Goal: Task Accomplishment & Management: Use online tool/utility

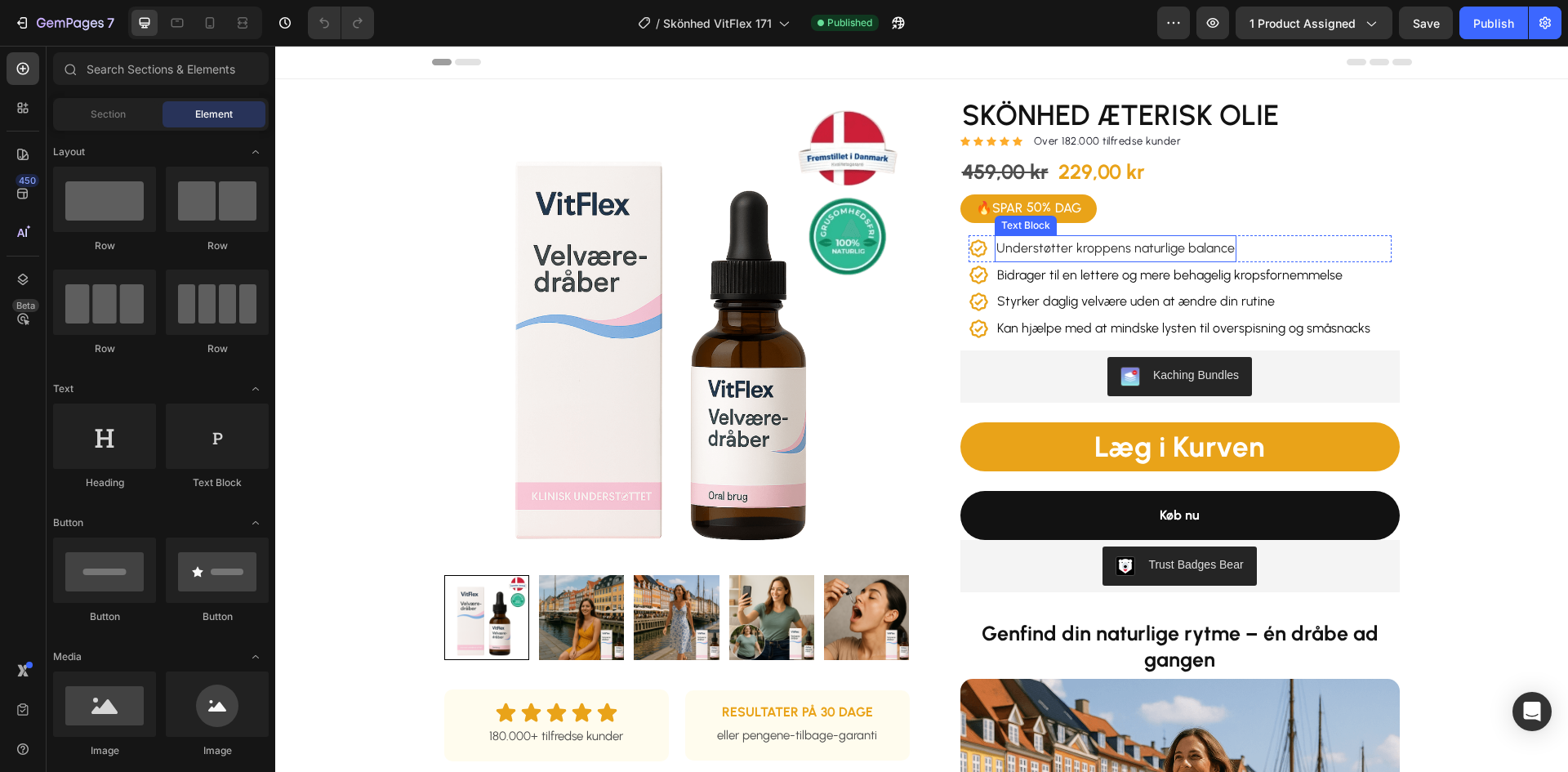
click at [1133, 250] on span "Understøtter kroppens naturlige balance" at bounding box center [1115, 247] width 239 height 15
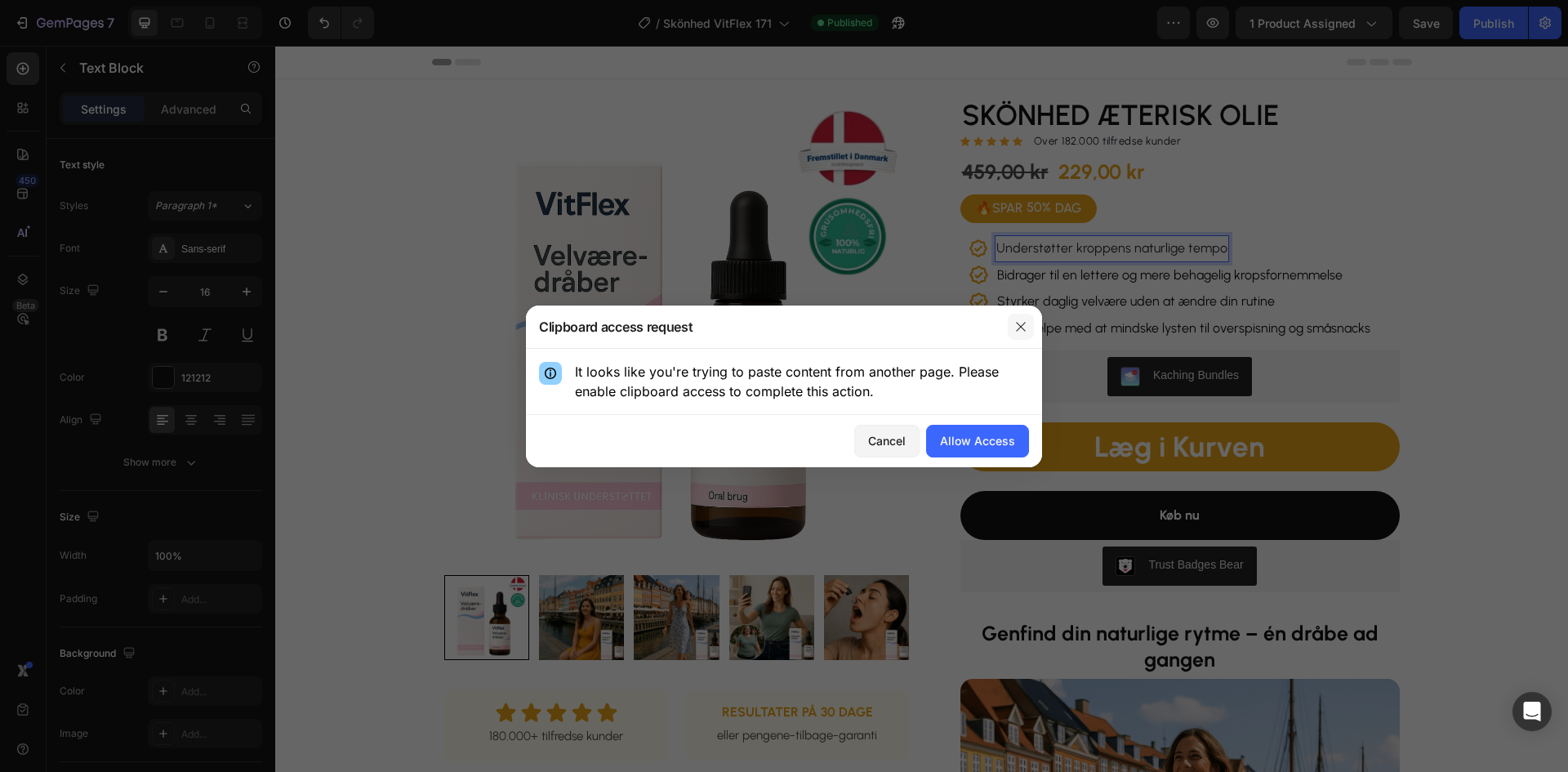
click at [1020, 325] on icon "button" at bounding box center [1019, 325] width 9 height 9
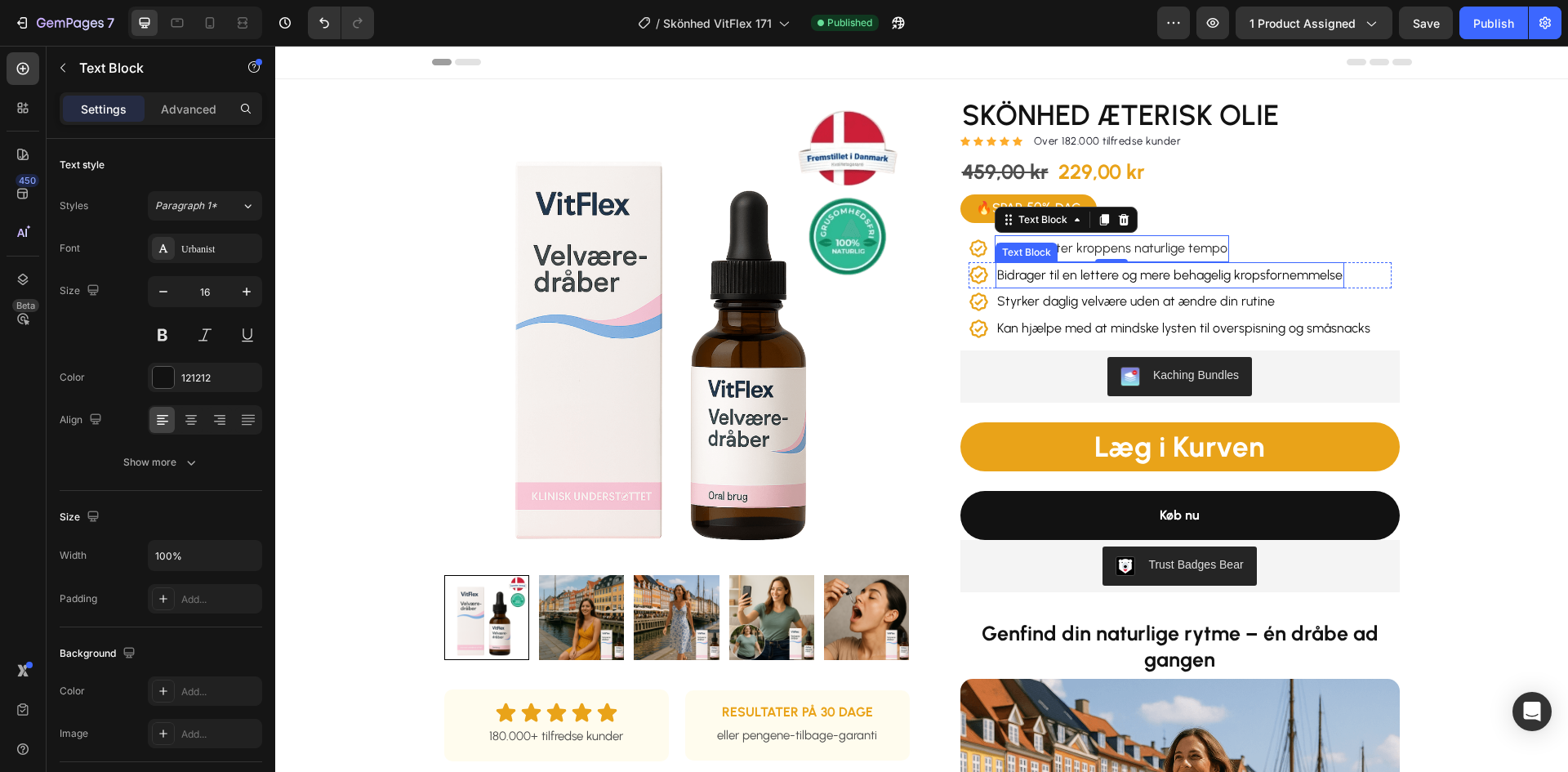
click at [1206, 279] on p "Bidrager til en lettere og mere behagelig kropsfornemmelse" at bounding box center [1170, 275] width 345 height 24
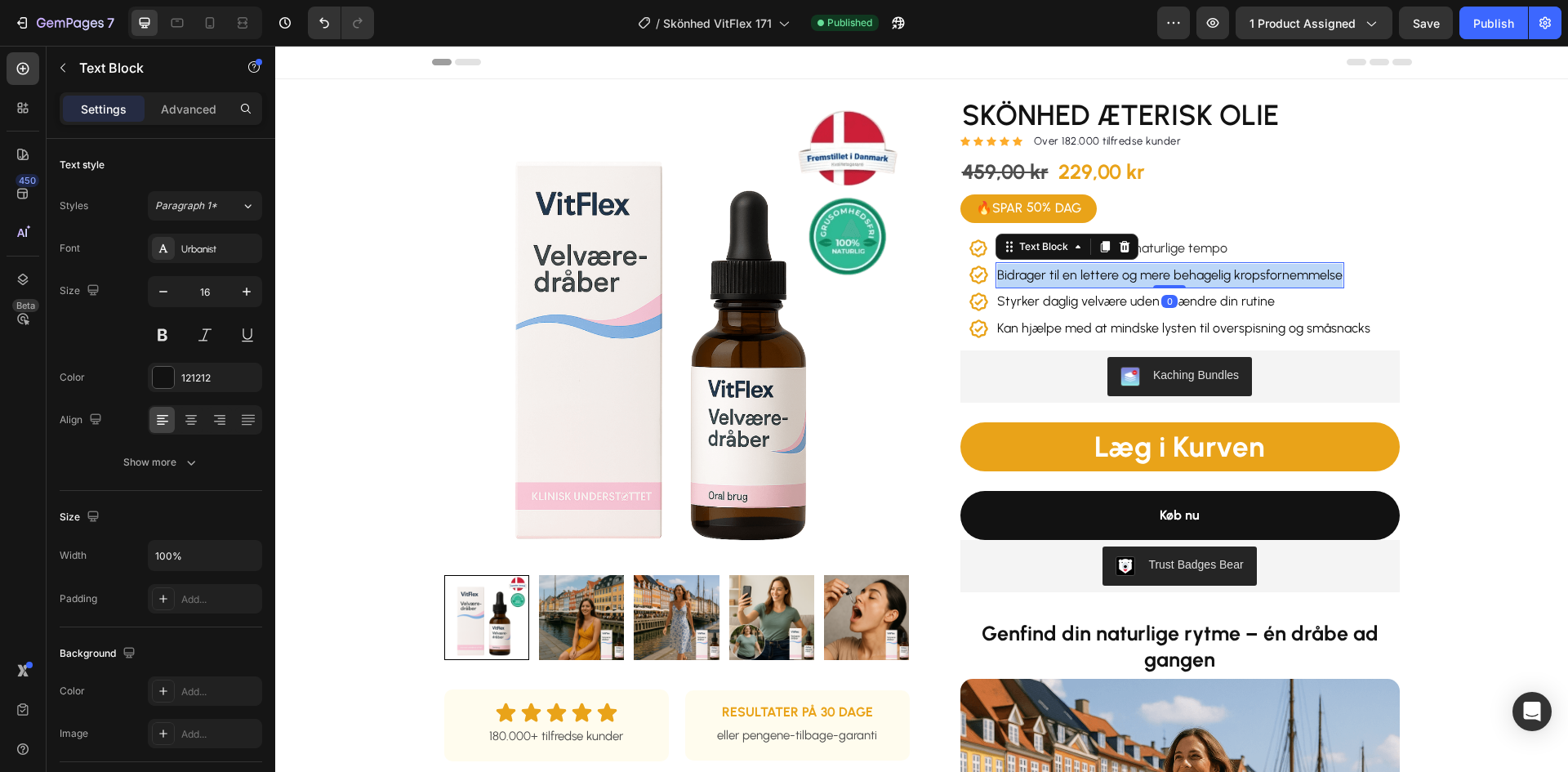
click at [1206, 279] on p "Bidrager til en lettere og mere behagelig kropsfornemmelse" at bounding box center [1170, 275] width 345 height 24
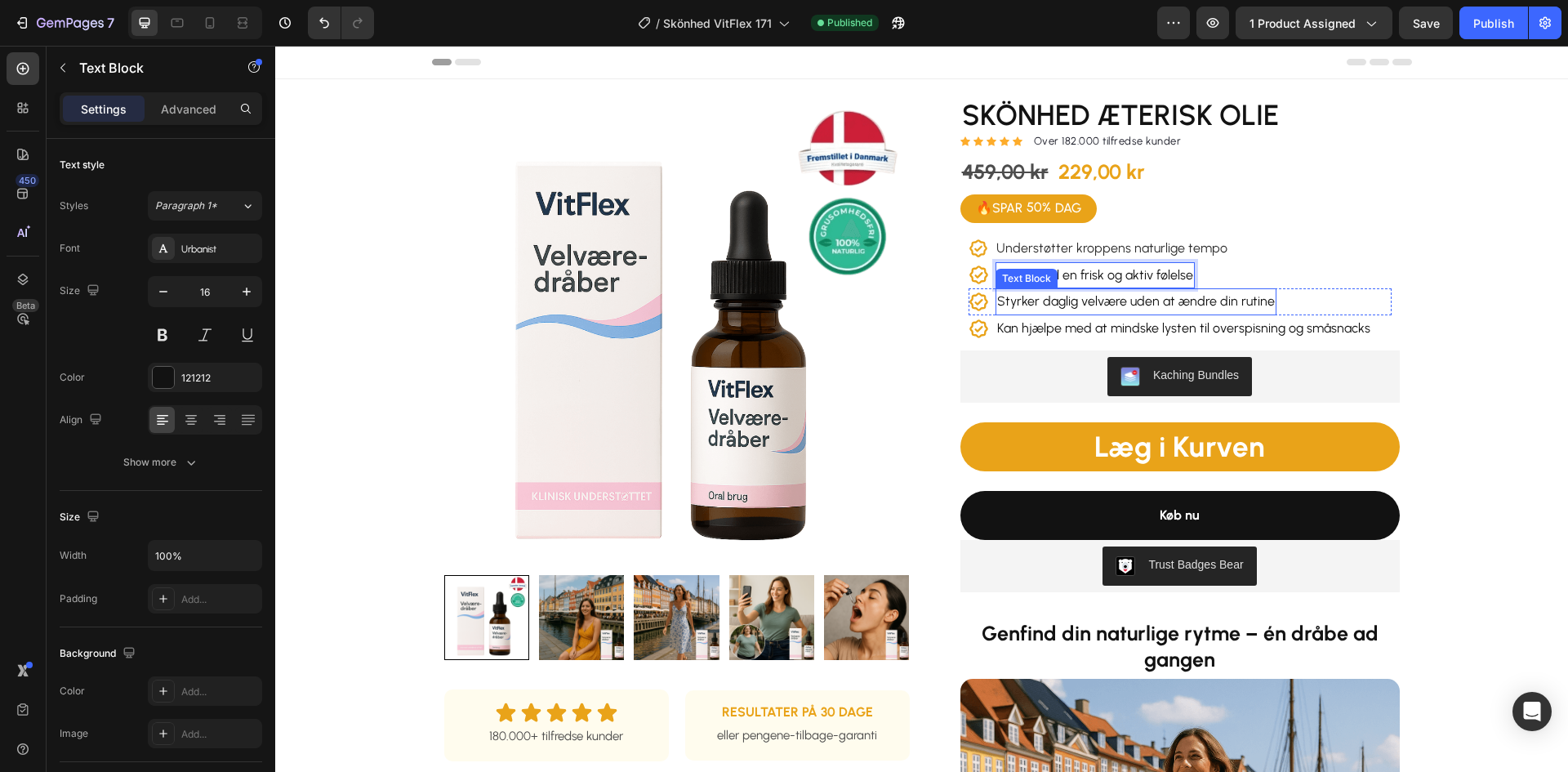
click at [1152, 304] on p "Styrker daglig velvære uden at ændre din rutine" at bounding box center [1136, 301] width 278 height 24
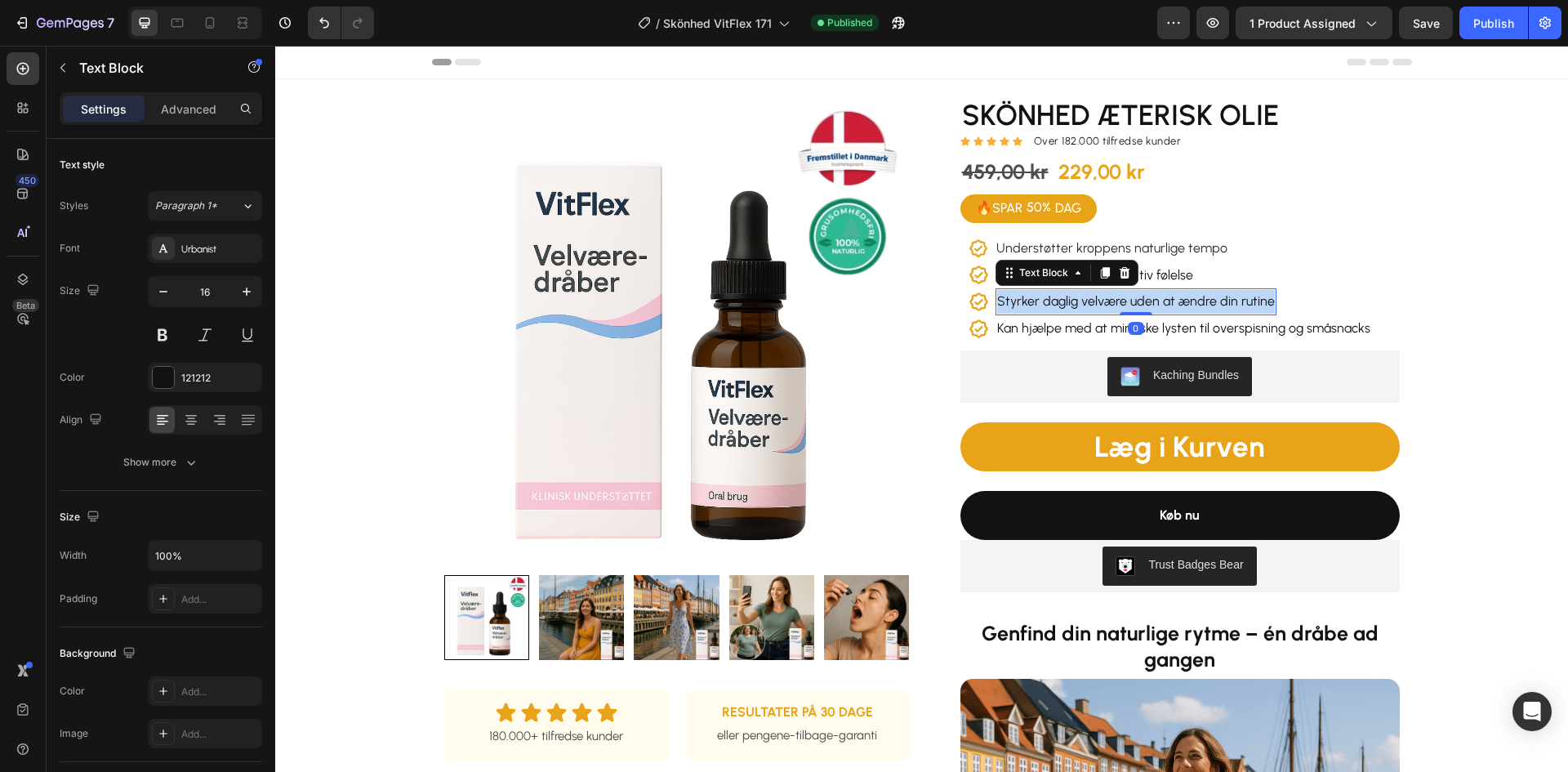
click at [1152, 304] on p "Styrker daglig velvære uden at ændre din rutine" at bounding box center [1136, 301] width 278 height 24
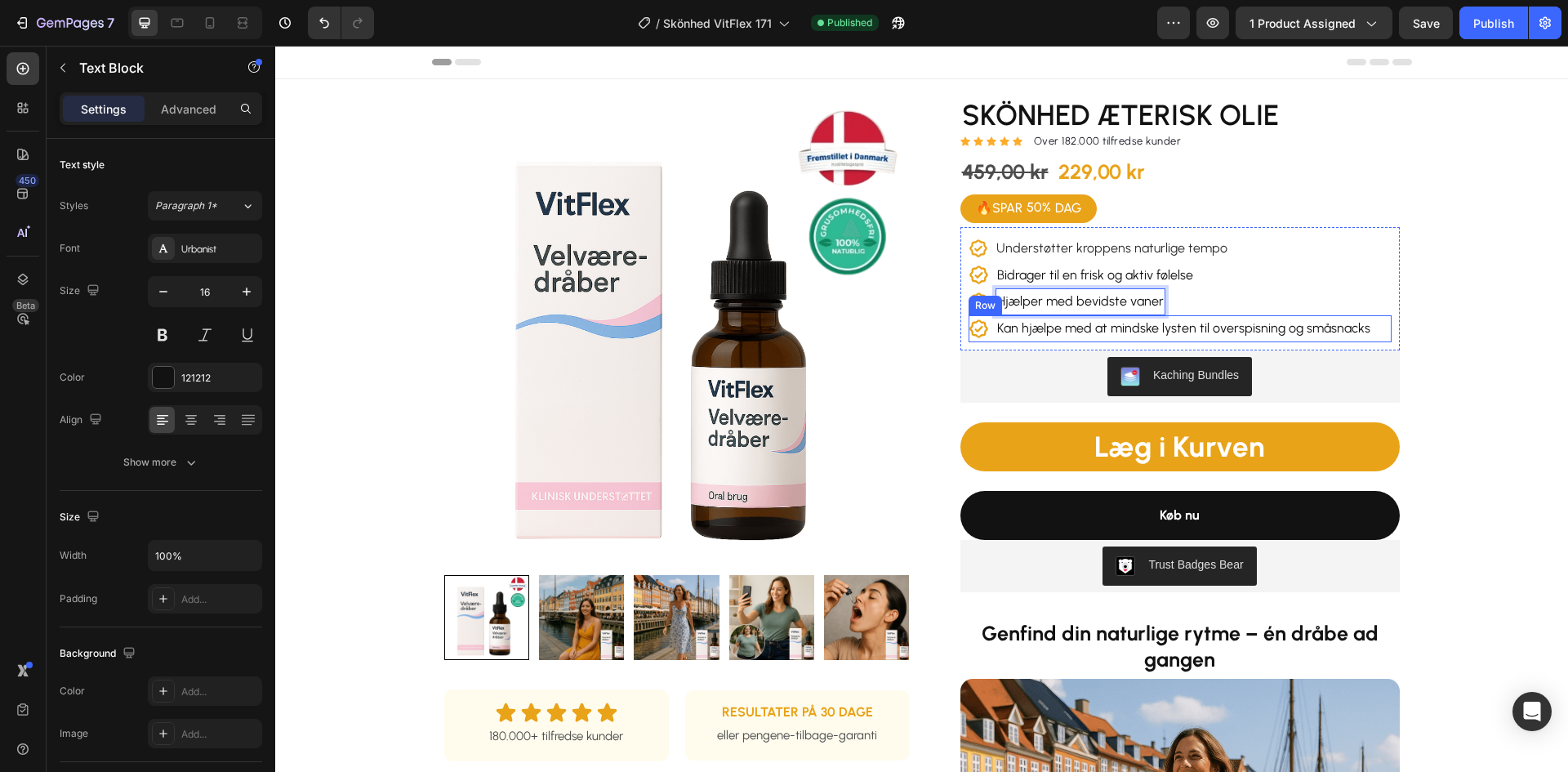
click at [1374, 325] on div "Icon Kan hjælpe med at mindske lysten til overspisning og småsnacks Text Block …" at bounding box center [1179, 328] width 423 height 27
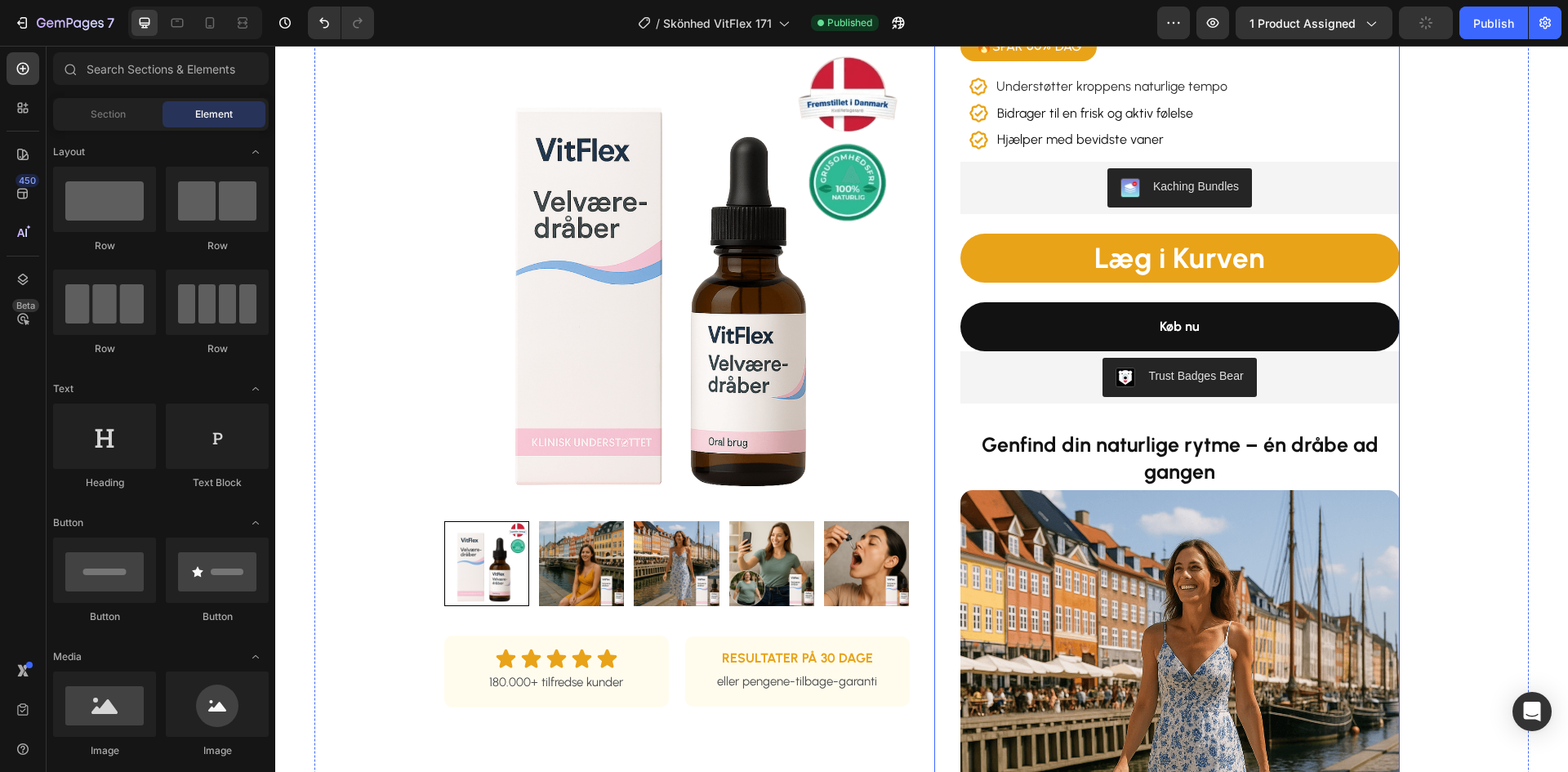
scroll to position [164, 0]
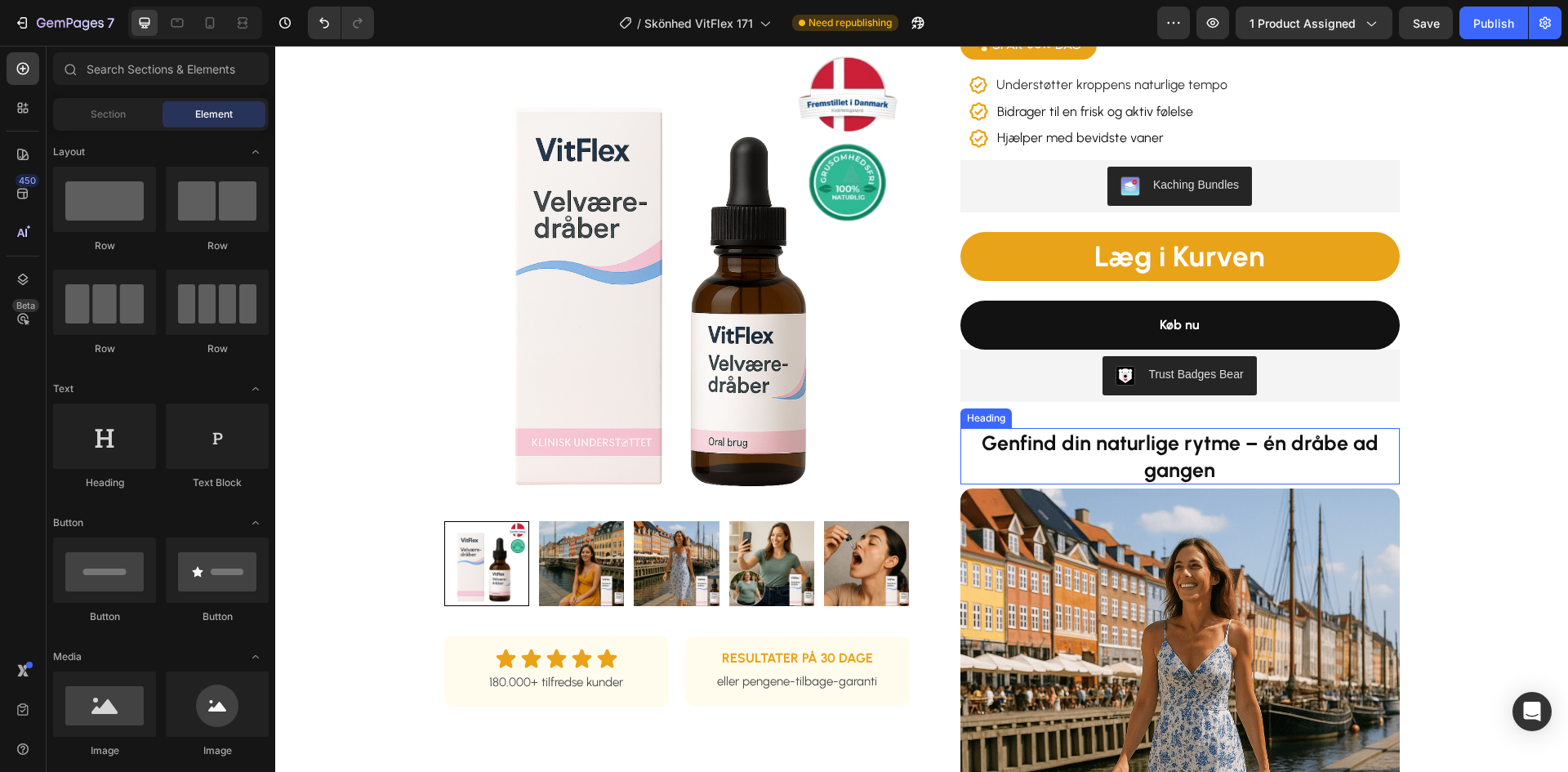
click at [1123, 455] on h2 "Genfind din naturlige rytme – én dråbe ad gangen" at bounding box center [1180, 455] width 439 height 56
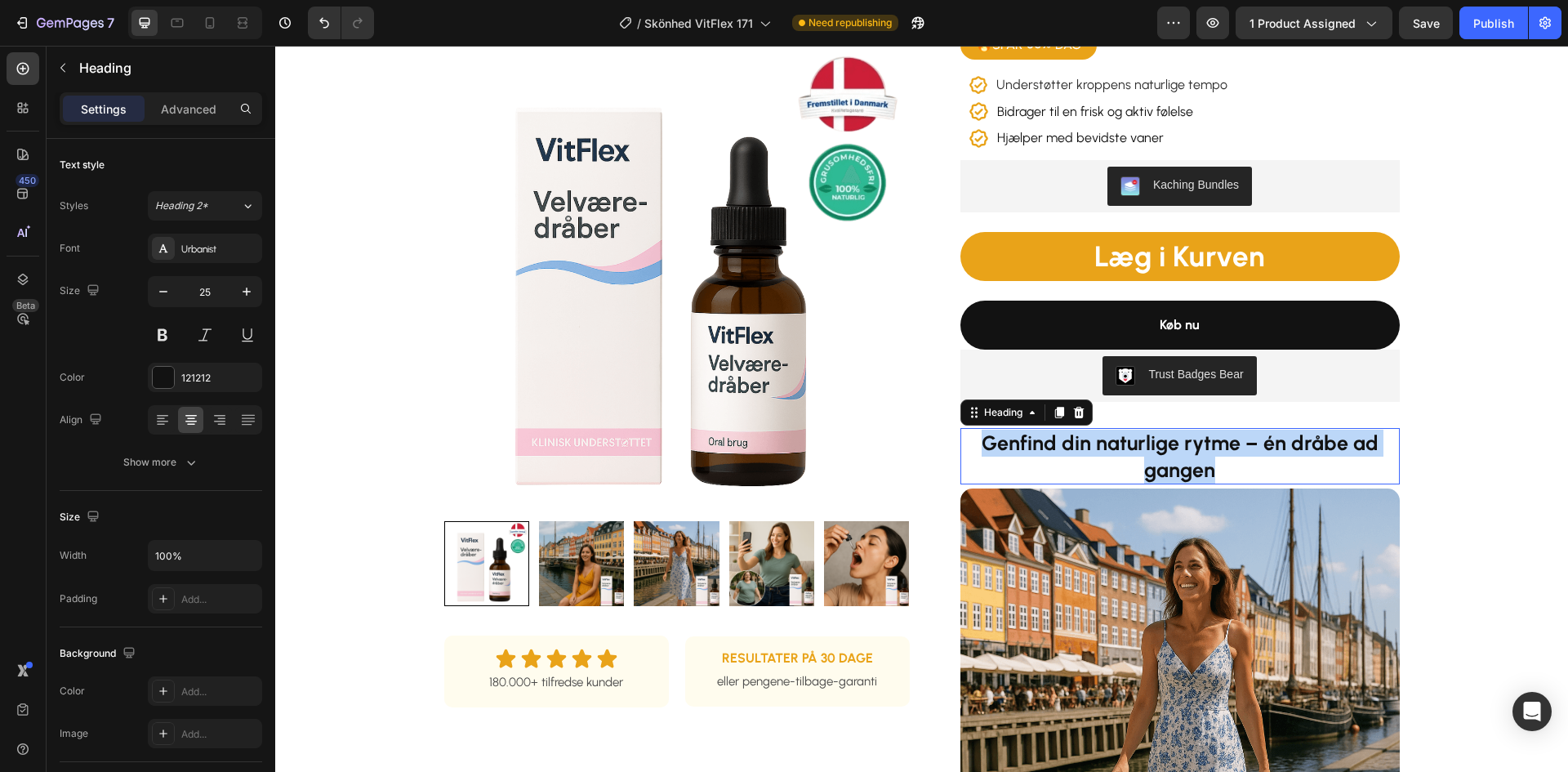
click at [1123, 455] on p "Genfind din naturlige rytme – én dråbe ad gangen" at bounding box center [1180, 456] width 436 height 53
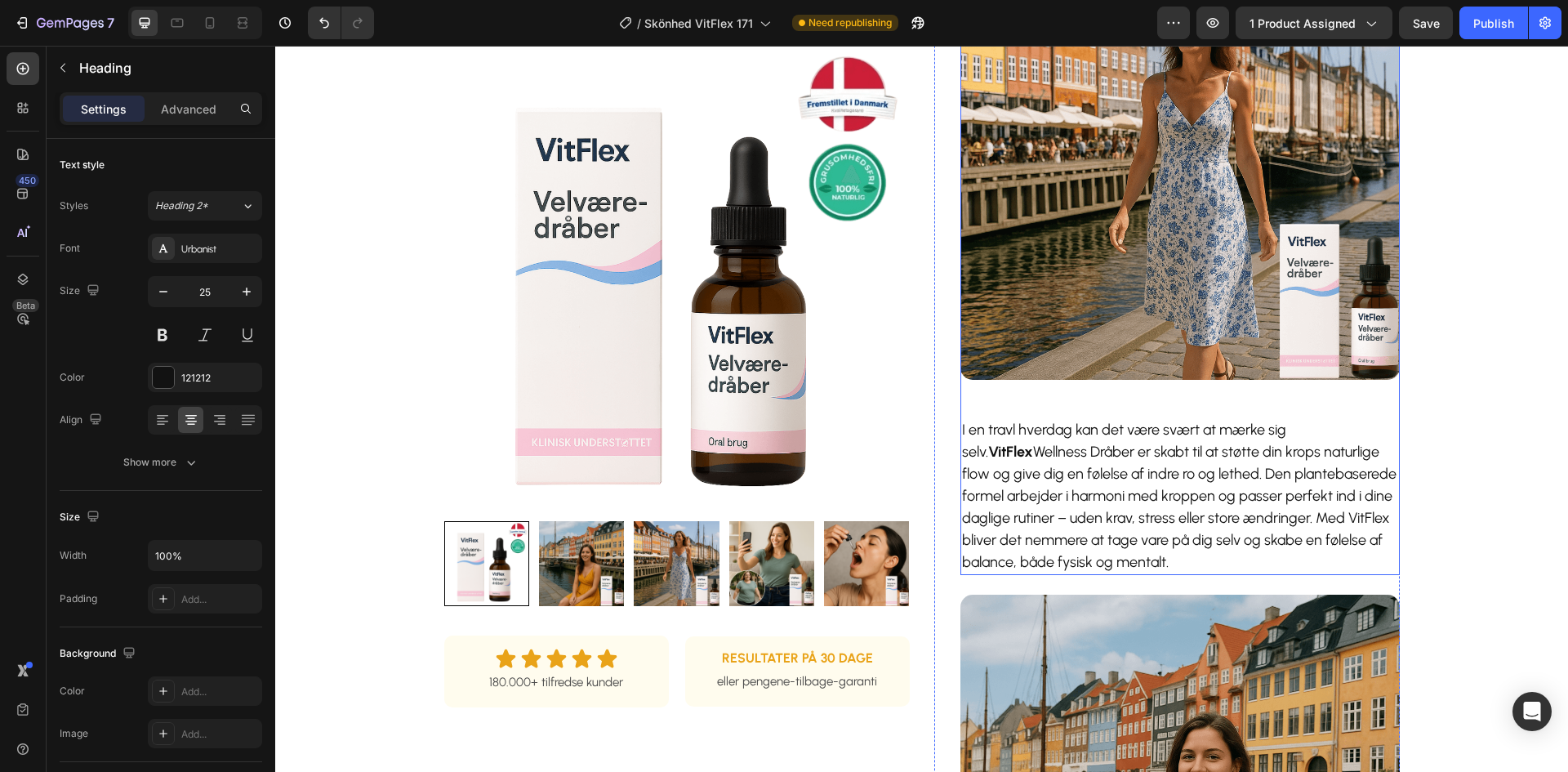
scroll to position [735, 0]
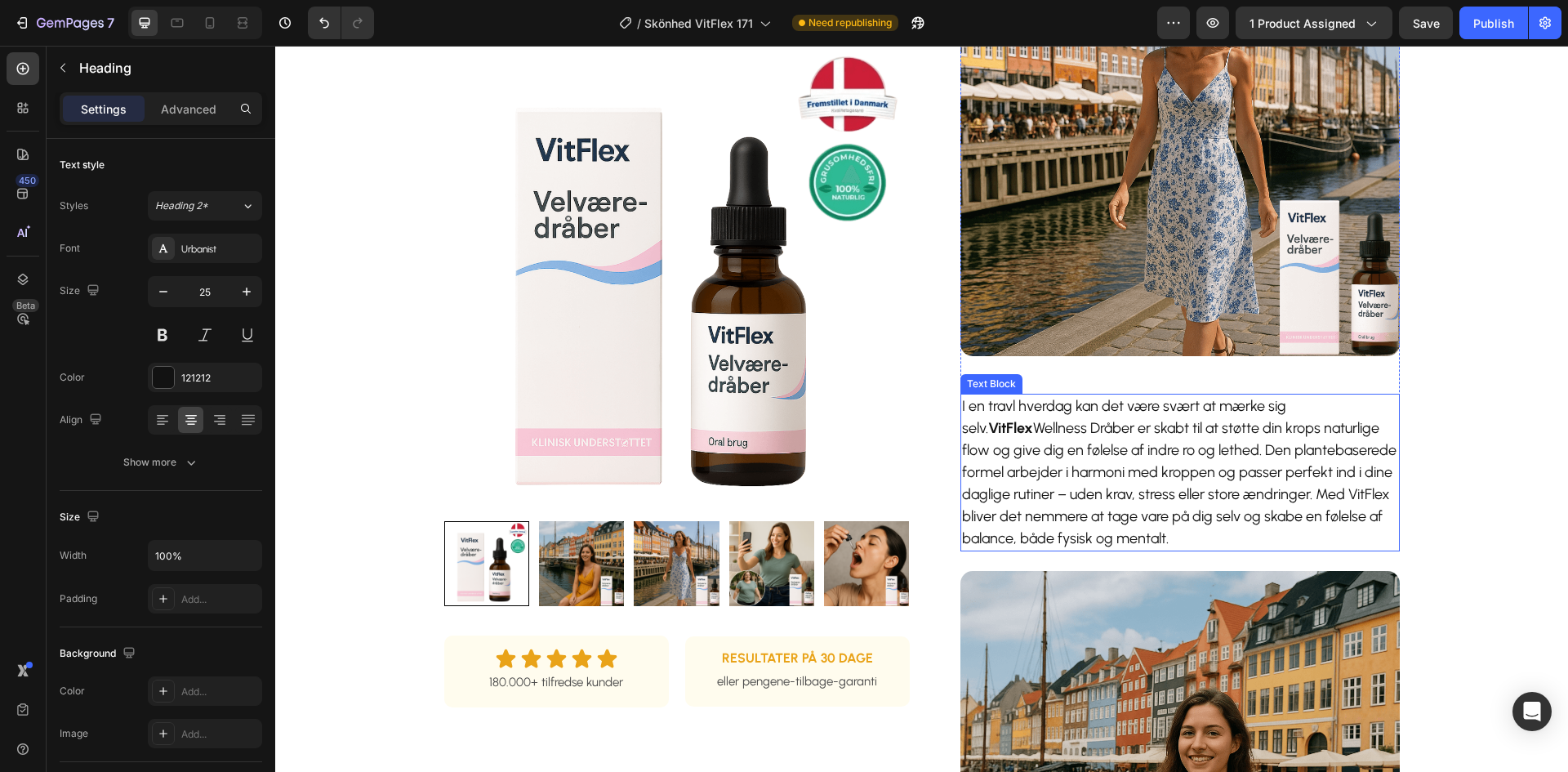
click at [1087, 481] on p "I en travl hverdag kan det være svært at mærke sig selv. VitFlex Wellness Dråbe…" at bounding box center [1180, 473] width 436 height 154
click at [1088, 482] on p "I en travl hverdag kan det være svært at mærke sig selv. VitFlex Wellness Dråbe…" at bounding box center [1180, 473] width 436 height 154
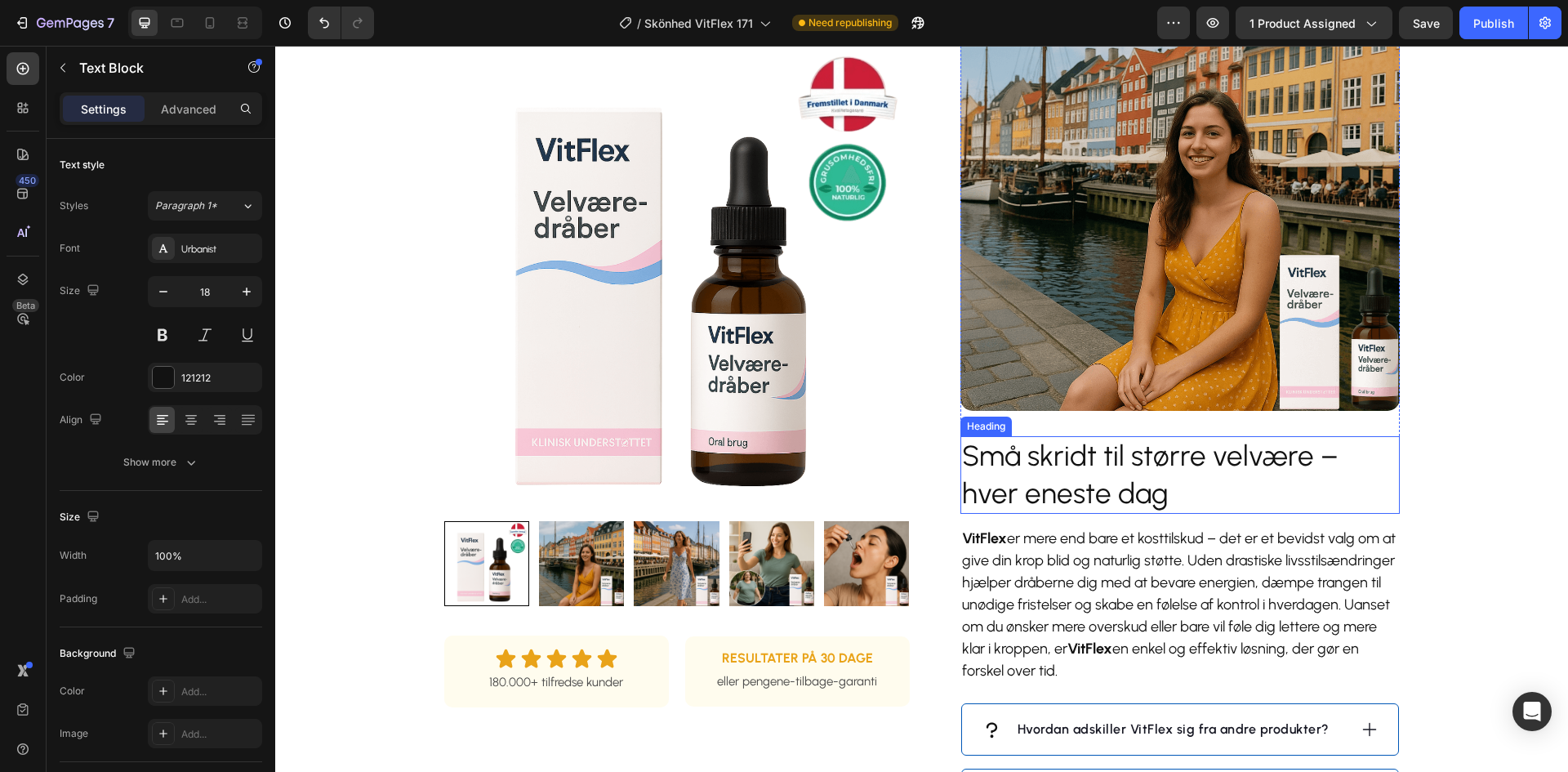
scroll to position [1225, 0]
click at [1115, 483] on h2 "Små skridt til større velvære – hver eneste dag" at bounding box center [1180, 474] width 439 height 78
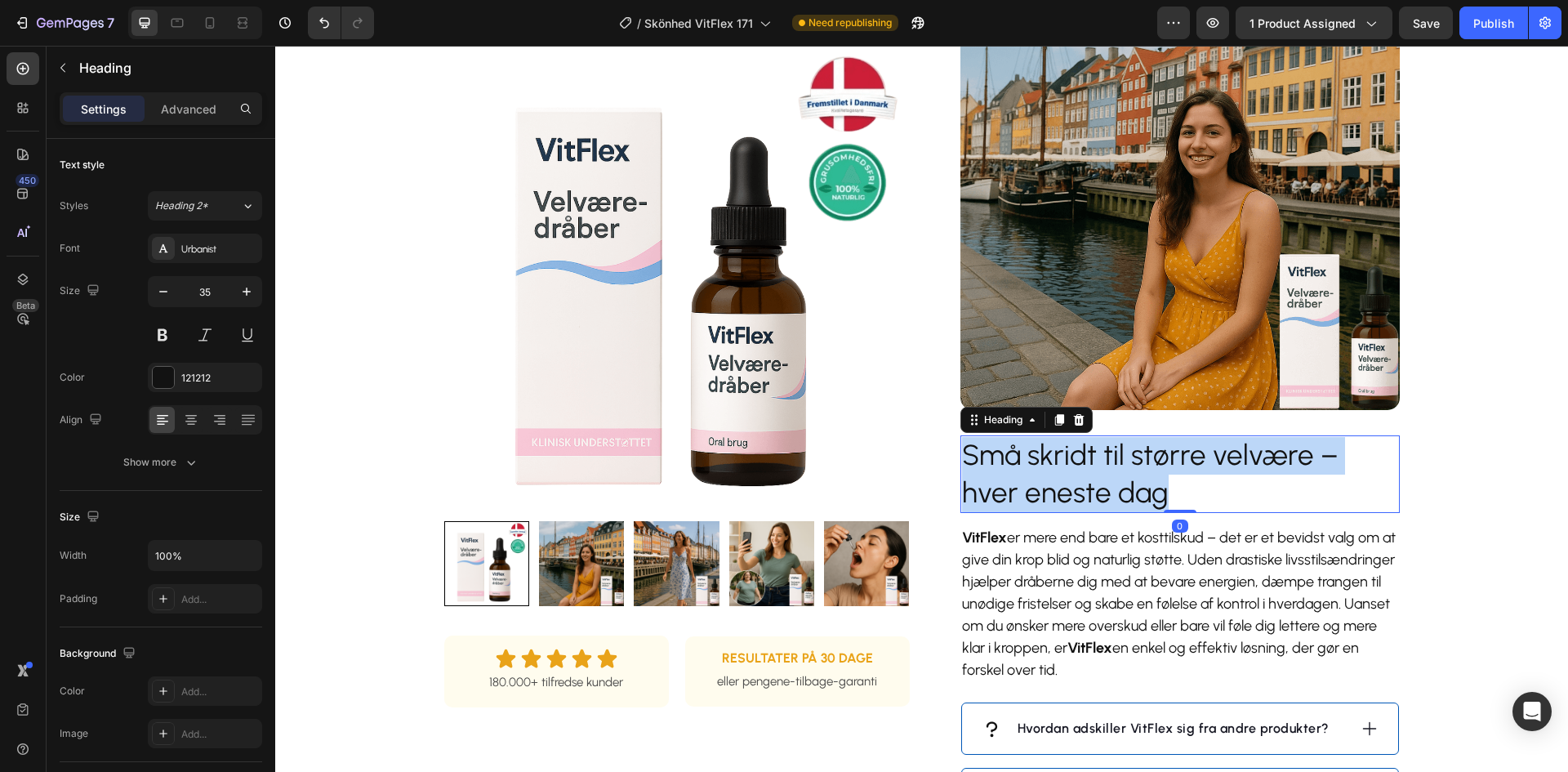
click at [1114, 483] on p "Små skridt til større velvære – hver eneste dag" at bounding box center [1180, 473] width 436 height 74
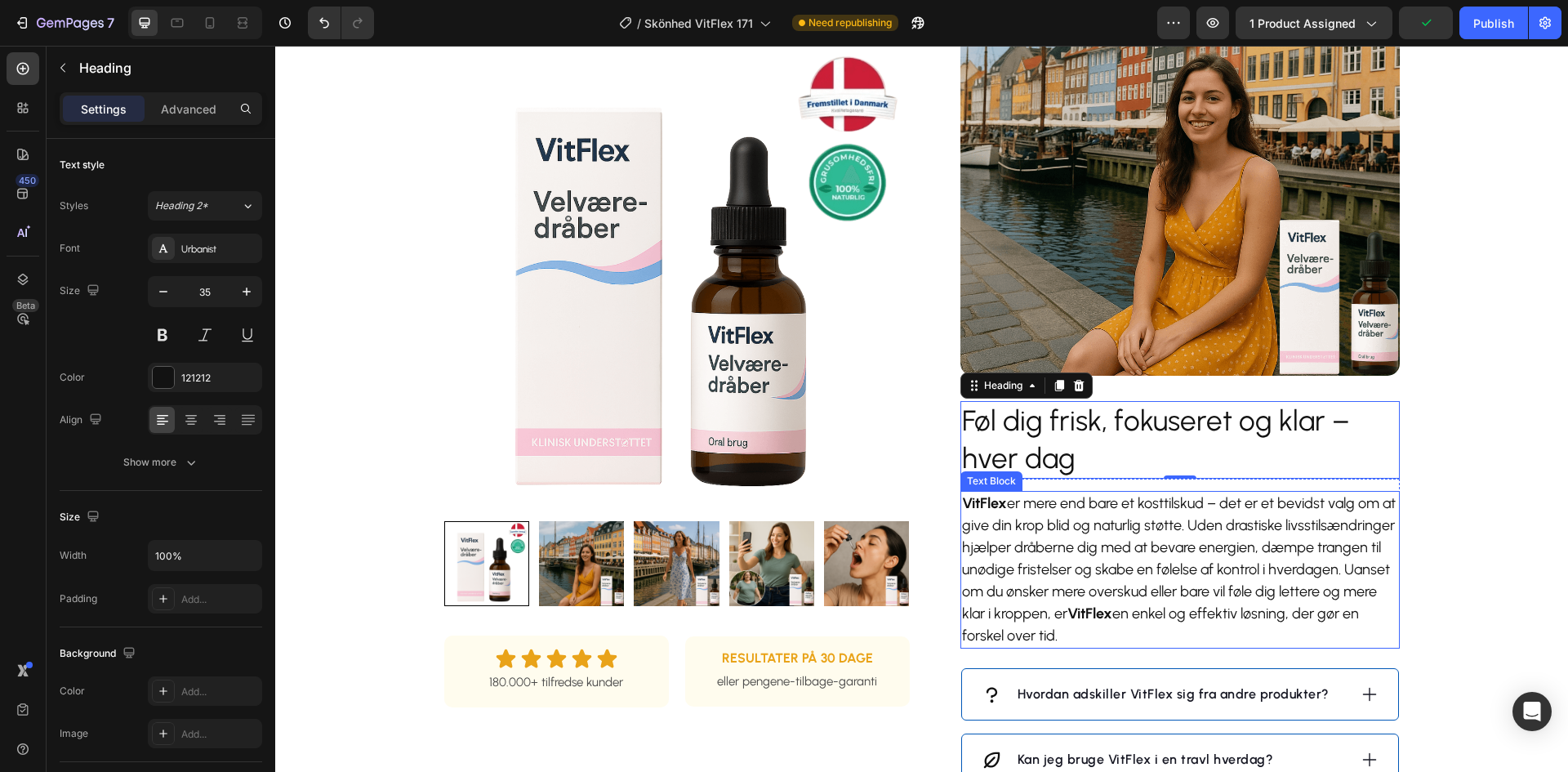
scroll to position [1388, 0]
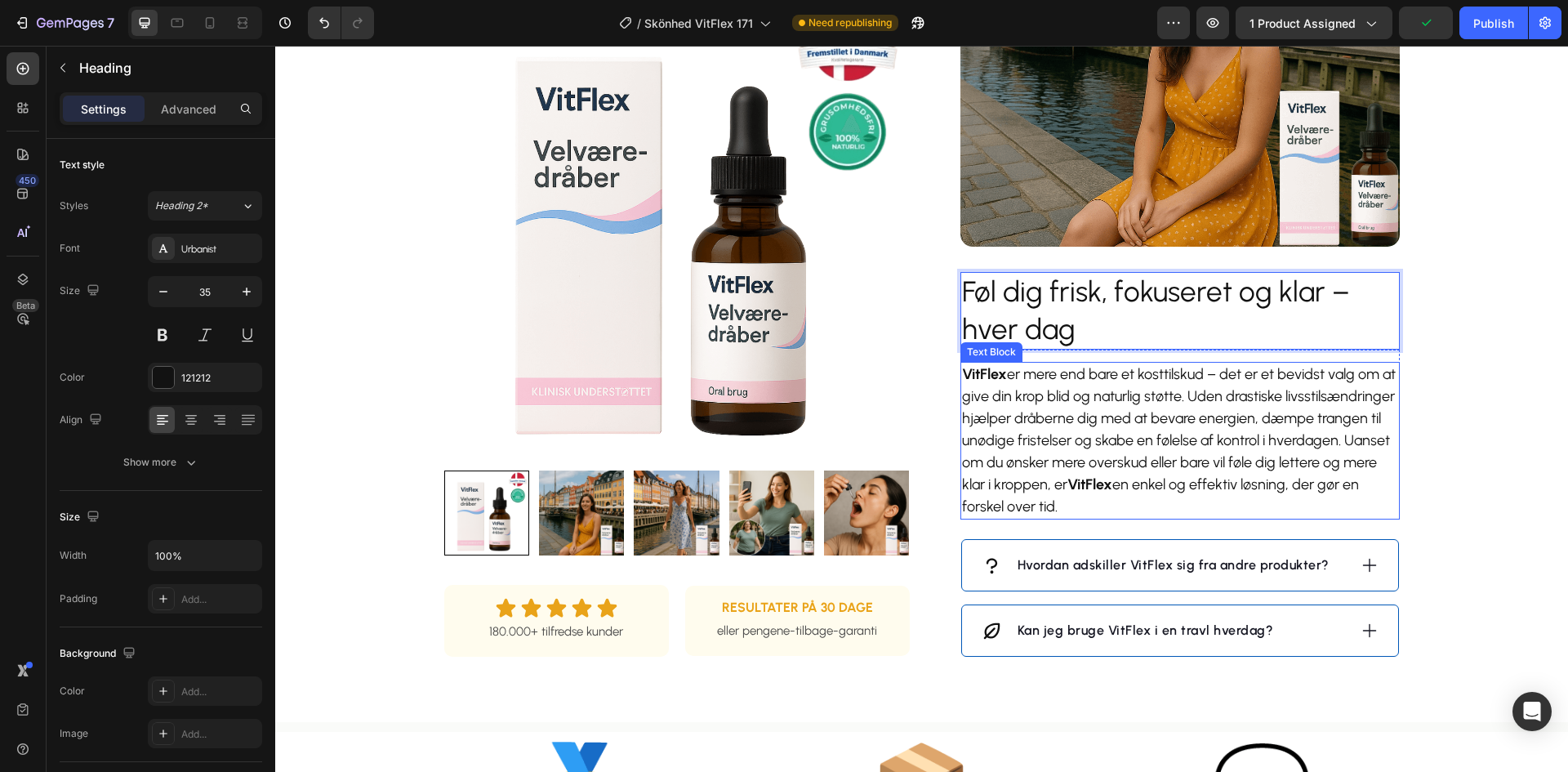
click at [1114, 487] on p "VitFlex er mere end bare et kosttilskud – det er et bevidst valg om at give din…" at bounding box center [1180, 440] width 436 height 154
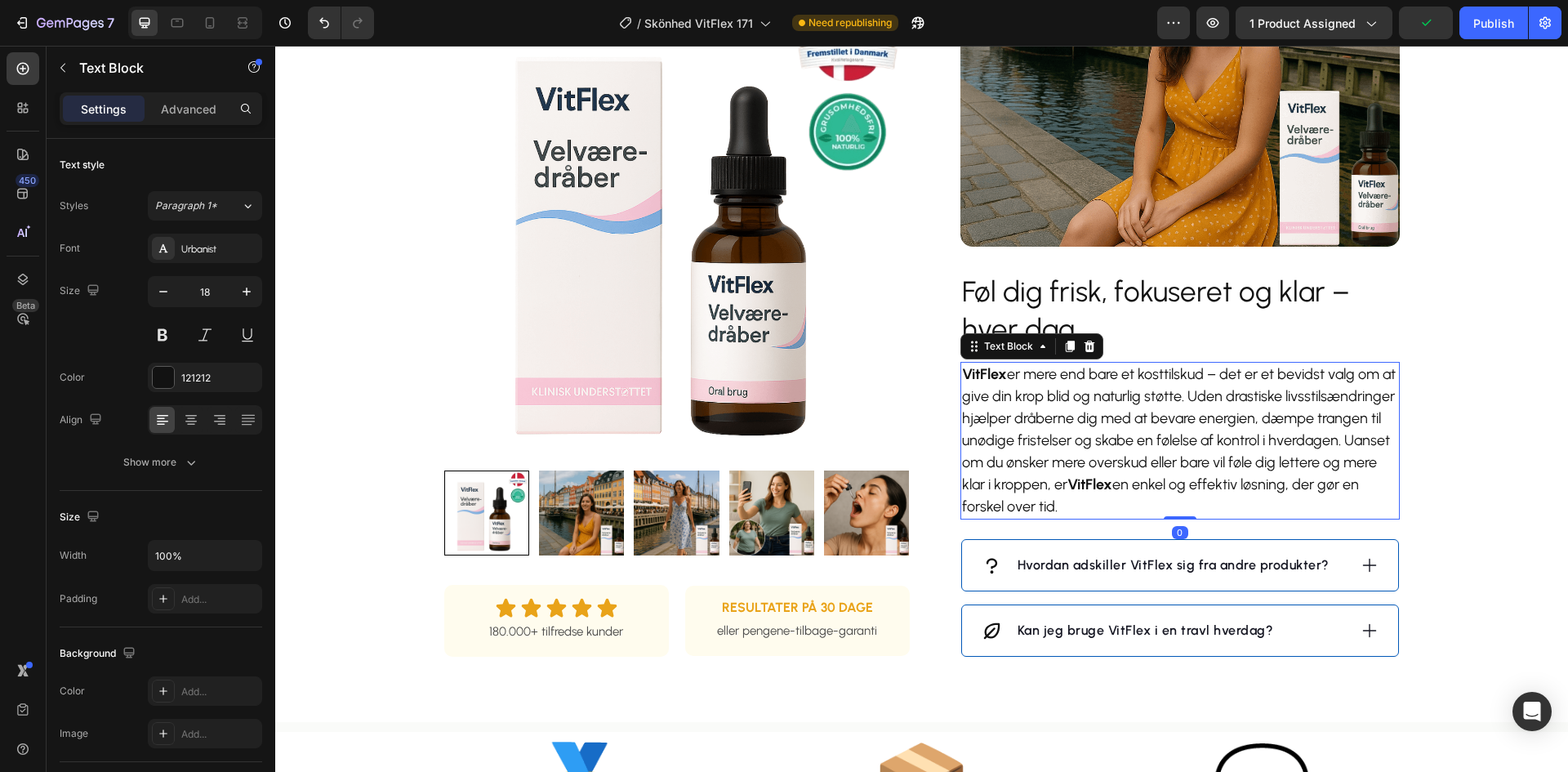
click at [1114, 487] on p "VitFlex er mere end bare et kosttilskud – det er et bevidst valg om at give din…" at bounding box center [1180, 440] width 436 height 154
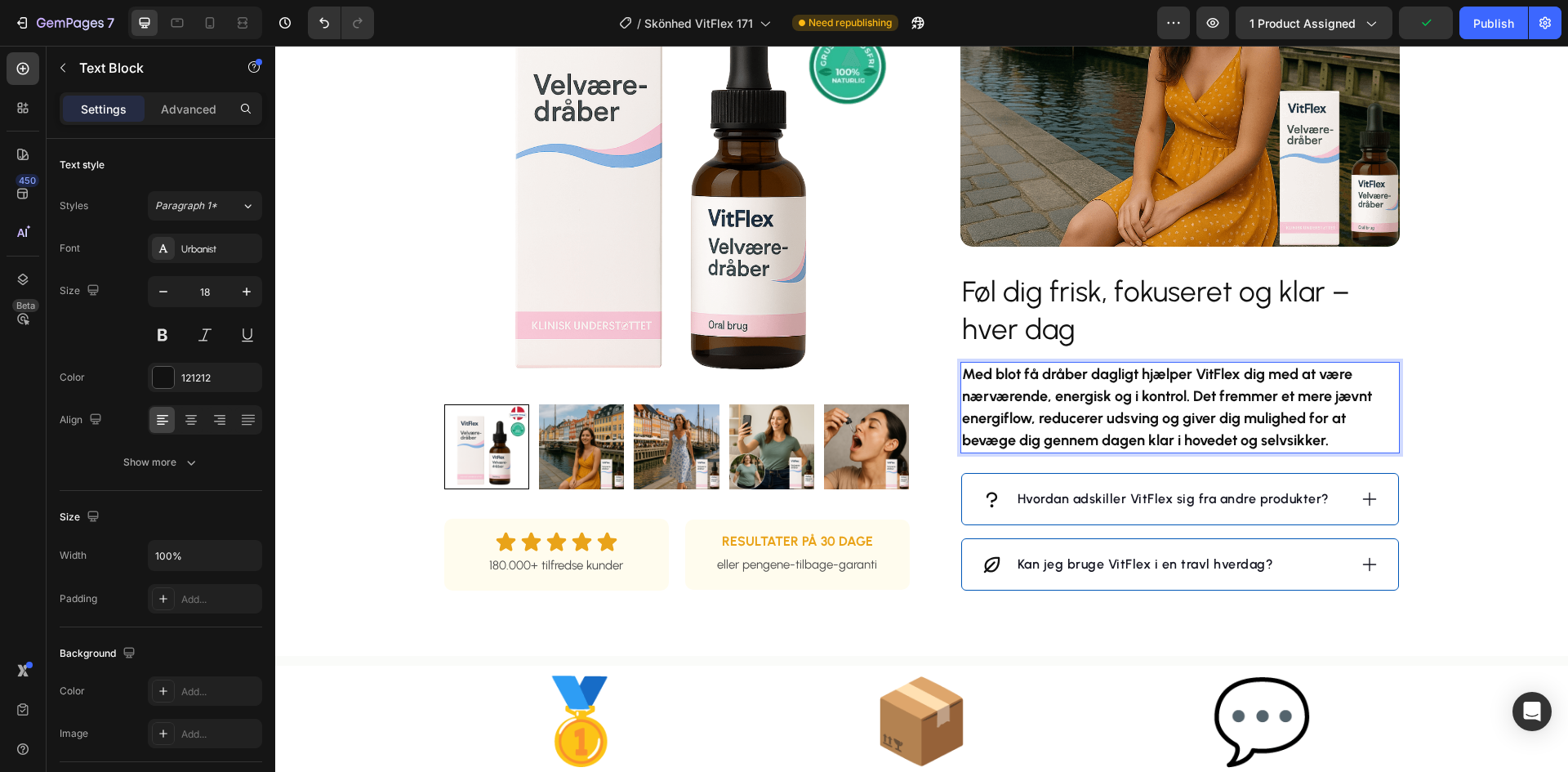
click at [1101, 449] on strong "Med blot få dråber dagligt hjælper VitFlex dig med at være nærværende, energisk…" at bounding box center [1167, 407] width 410 height 84
click at [1100, 449] on strong "Med blot få dråber dagligt hjælper VitFlex dig med at være nærværende, energisk…" at bounding box center [1167, 407] width 410 height 84
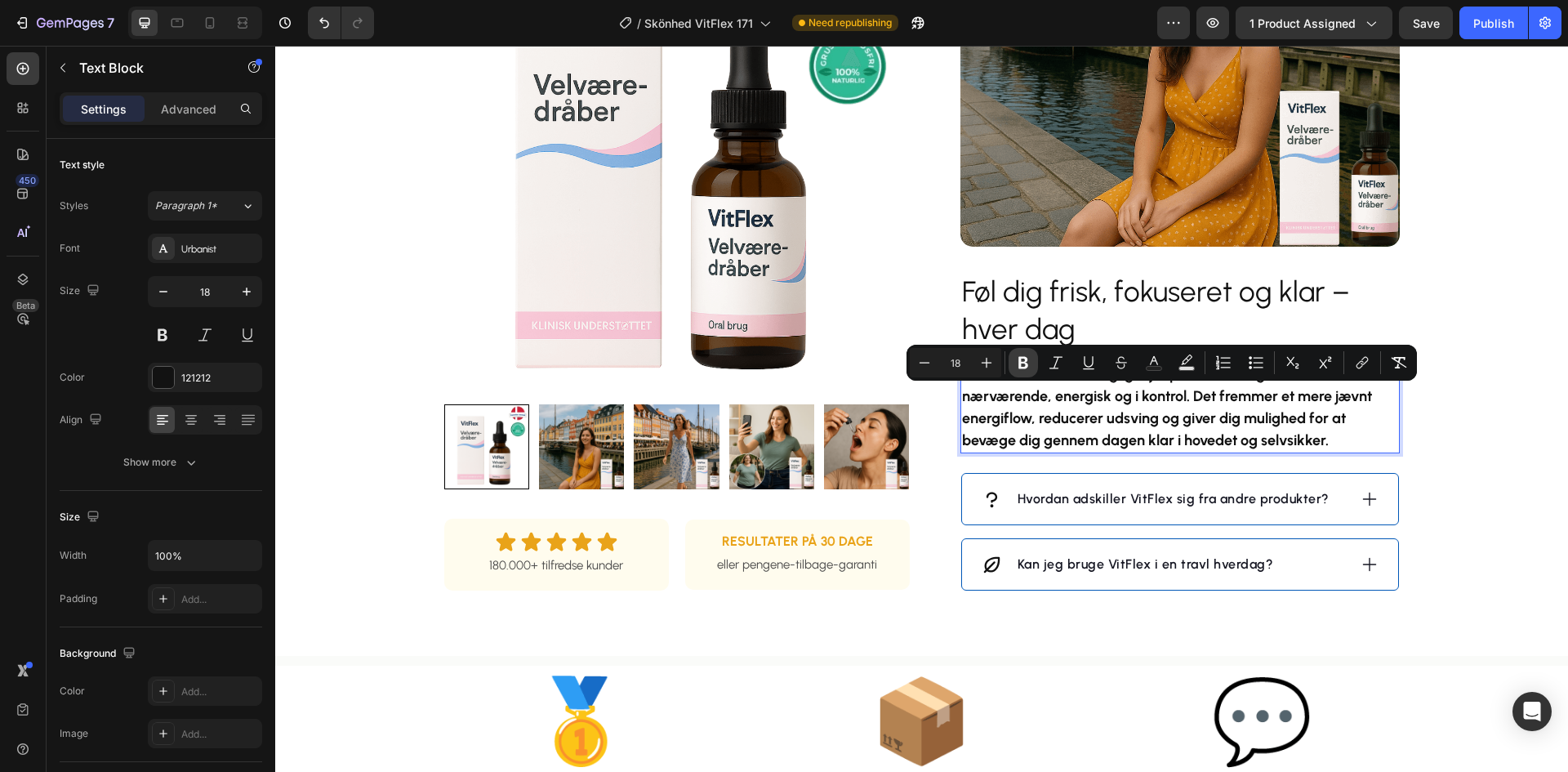
click at [1016, 368] on icon "Editor contextual toolbar" at bounding box center [1022, 362] width 16 height 16
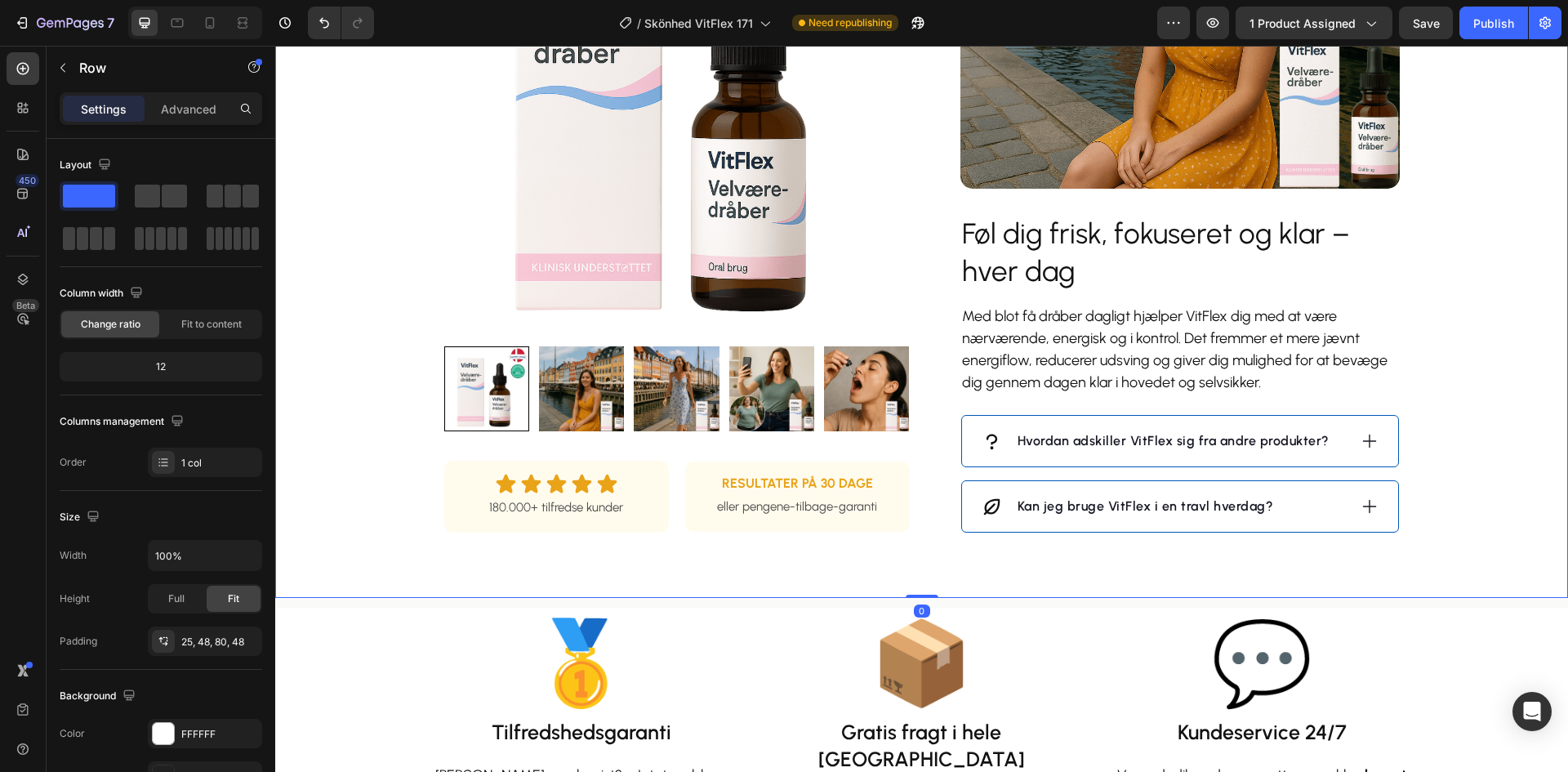
scroll to position [1552, 0]
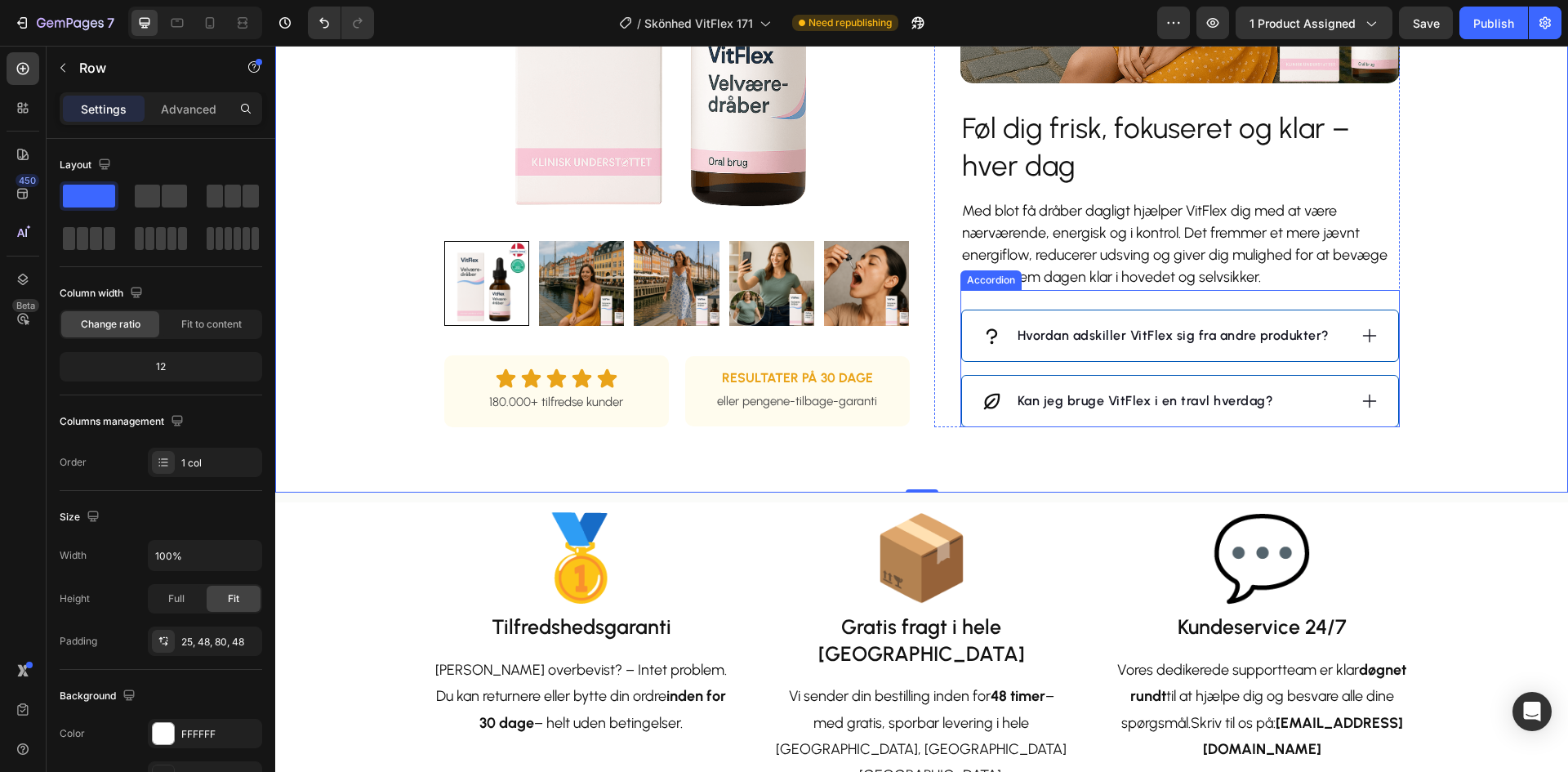
click at [1112, 345] on p "Hvordan adskiller VitFlex sig fra andre produkter?" at bounding box center [1173, 336] width 312 height 20
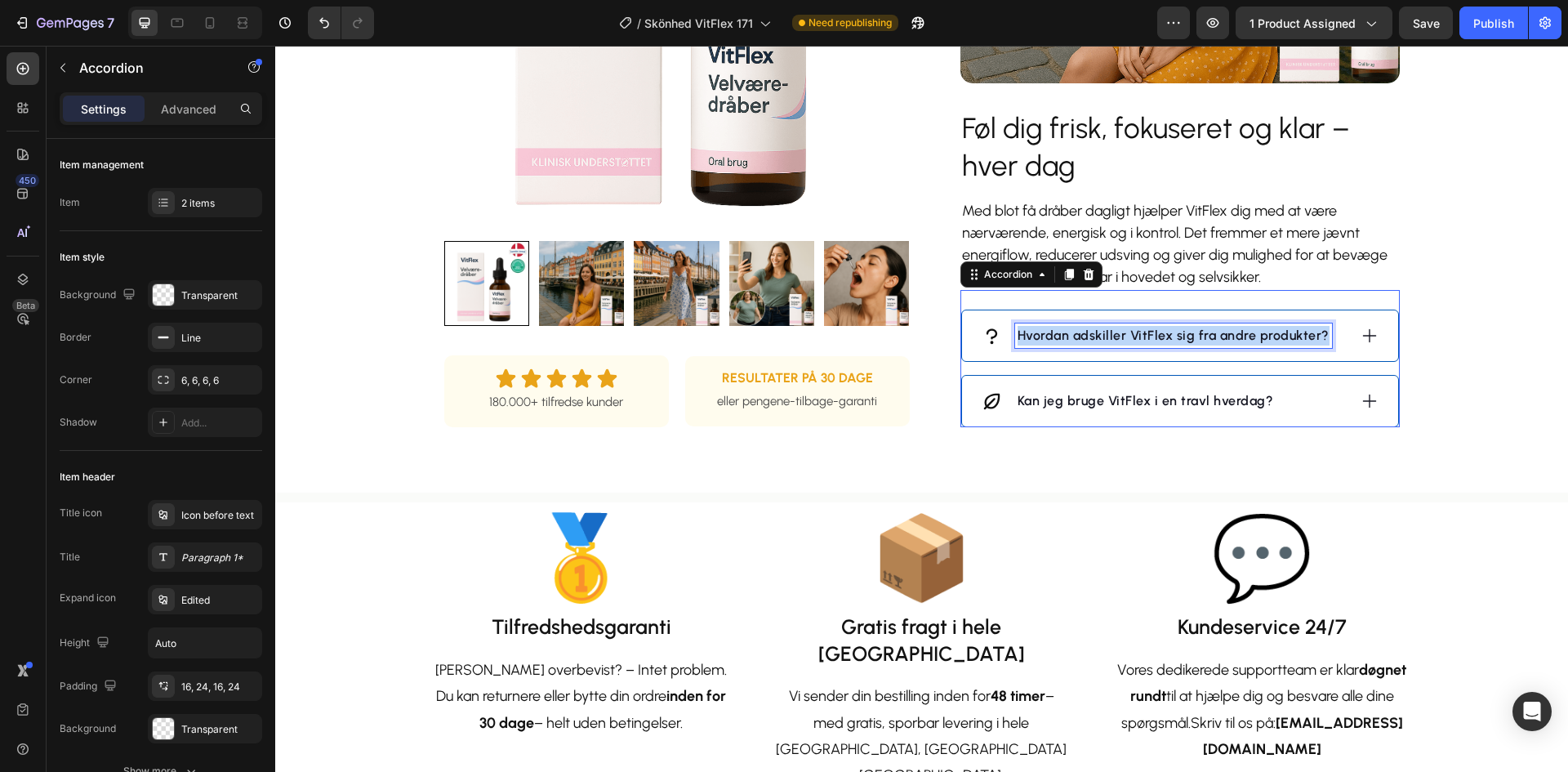
click at [1112, 345] on p "Hvordan adskiller VitFlex sig fra andre produkter?" at bounding box center [1173, 336] width 312 height 20
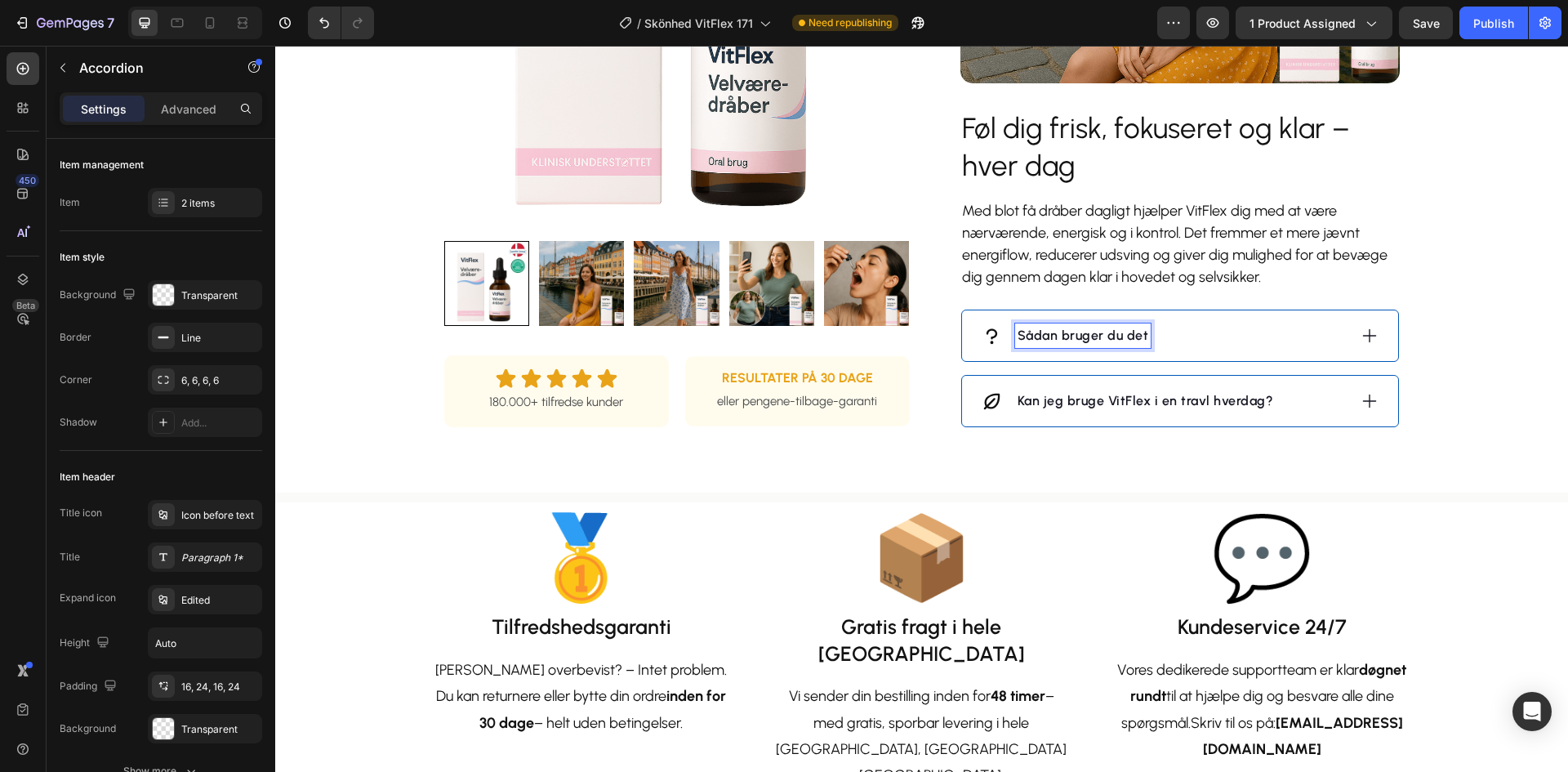
click at [1223, 348] on div "Sådan bruger du det" at bounding box center [1164, 336] width 366 height 25
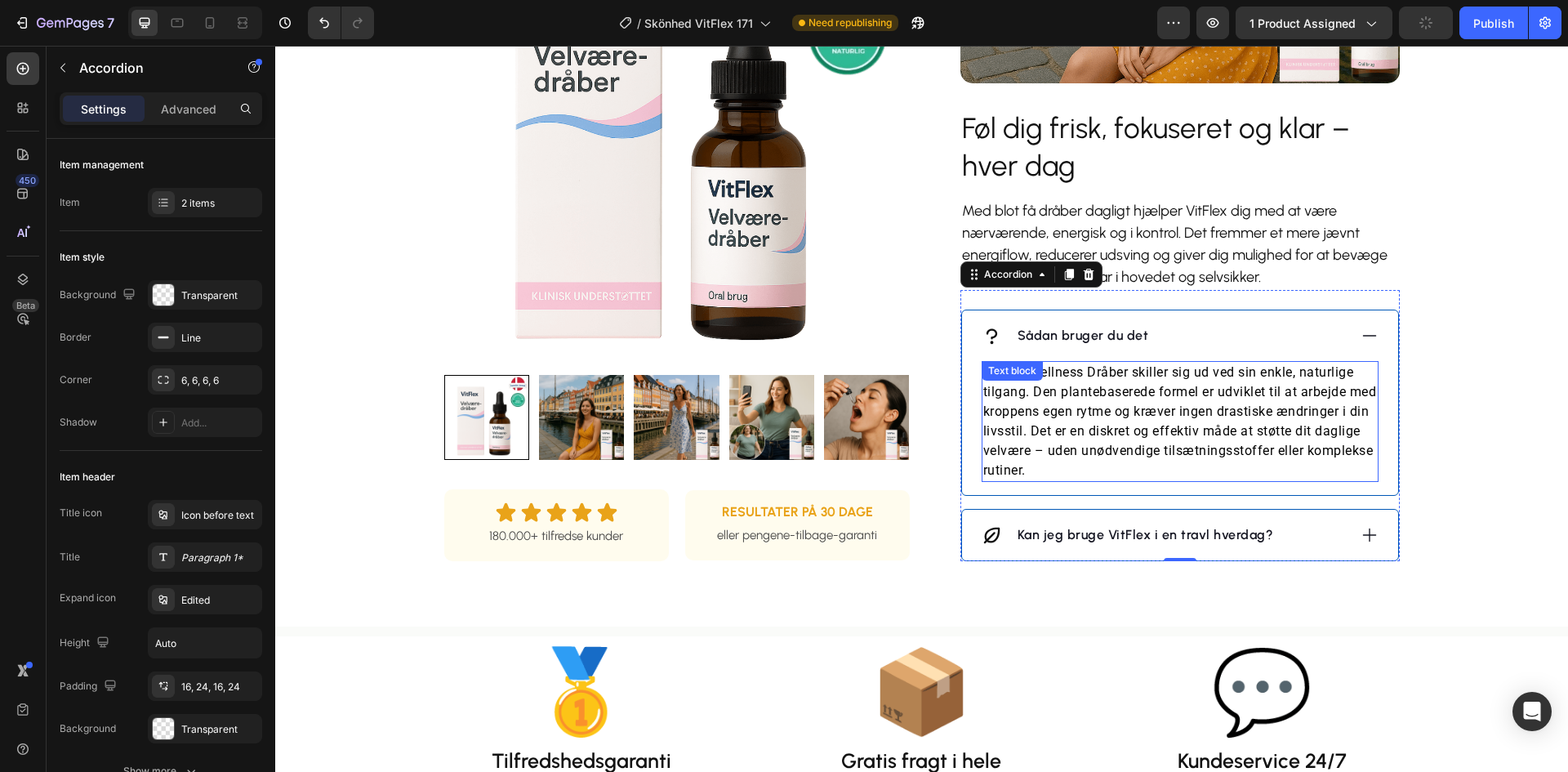
click at [1061, 434] on p "VitFlex Wellness Dråber skiller sig ud ved sin enkle, naturlige tilgang. Den pl…" at bounding box center [1180, 421] width 394 height 118
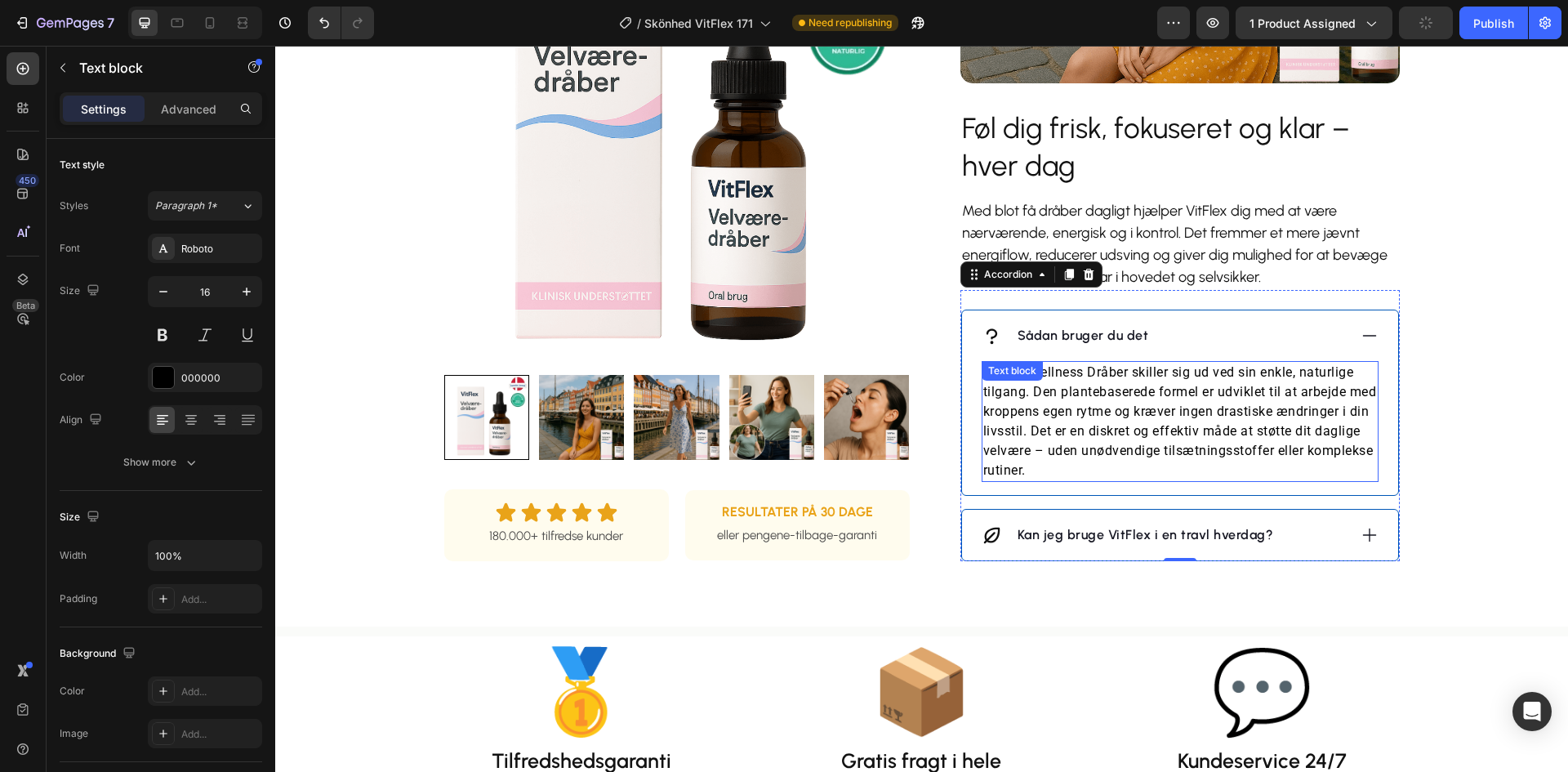
click at [1060, 433] on p "VitFlex Wellness Dråber skiller sig ud ved sin enkle, naturlige tilgang. Den pl…" at bounding box center [1180, 421] width 394 height 118
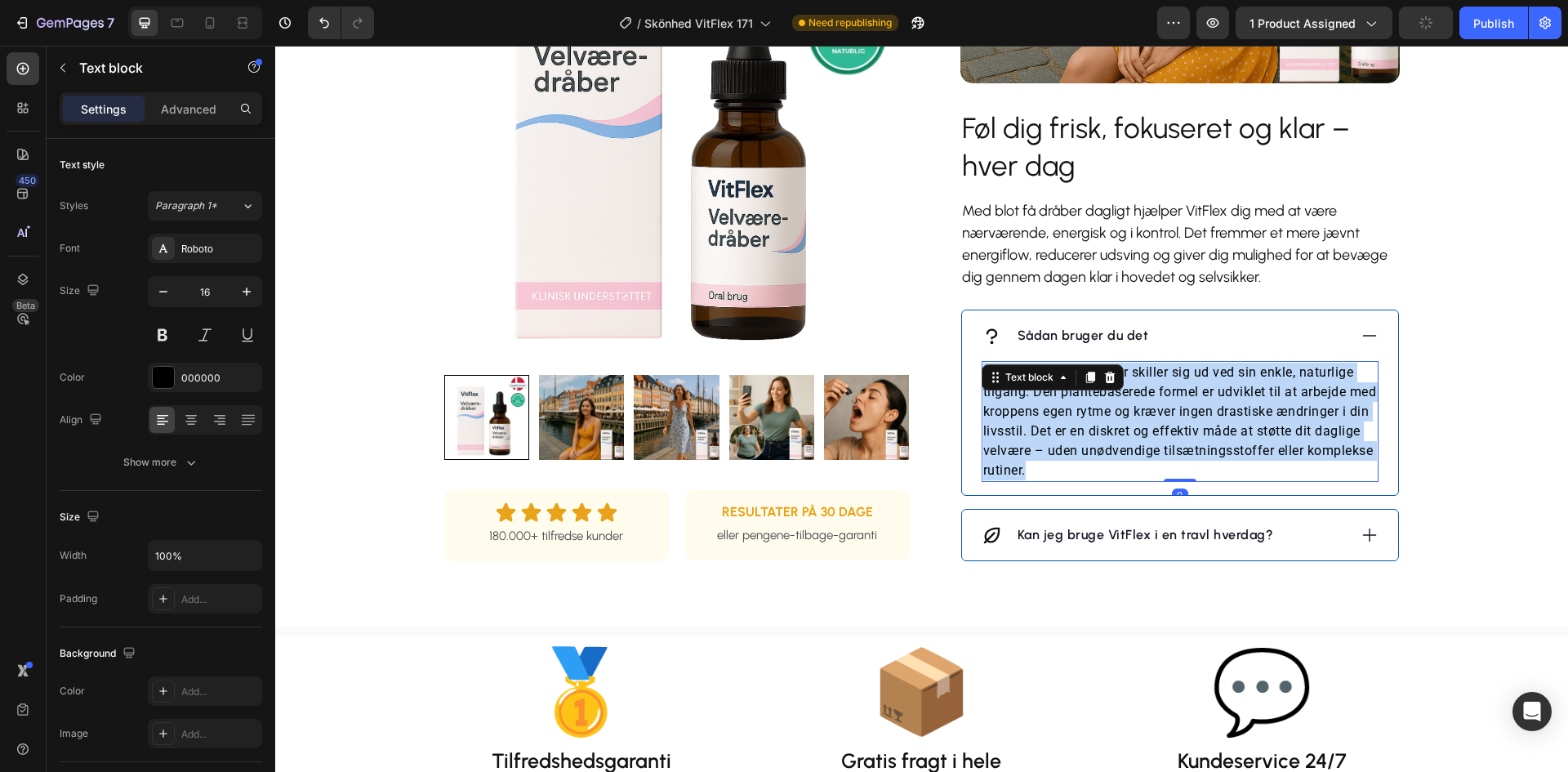
click at [1060, 433] on p "VitFlex Wellness Dråber skiller sig ud ved sin enkle, naturlige tilgang. Den pl…" at bounding box center [1180, 421] width 394 height 118
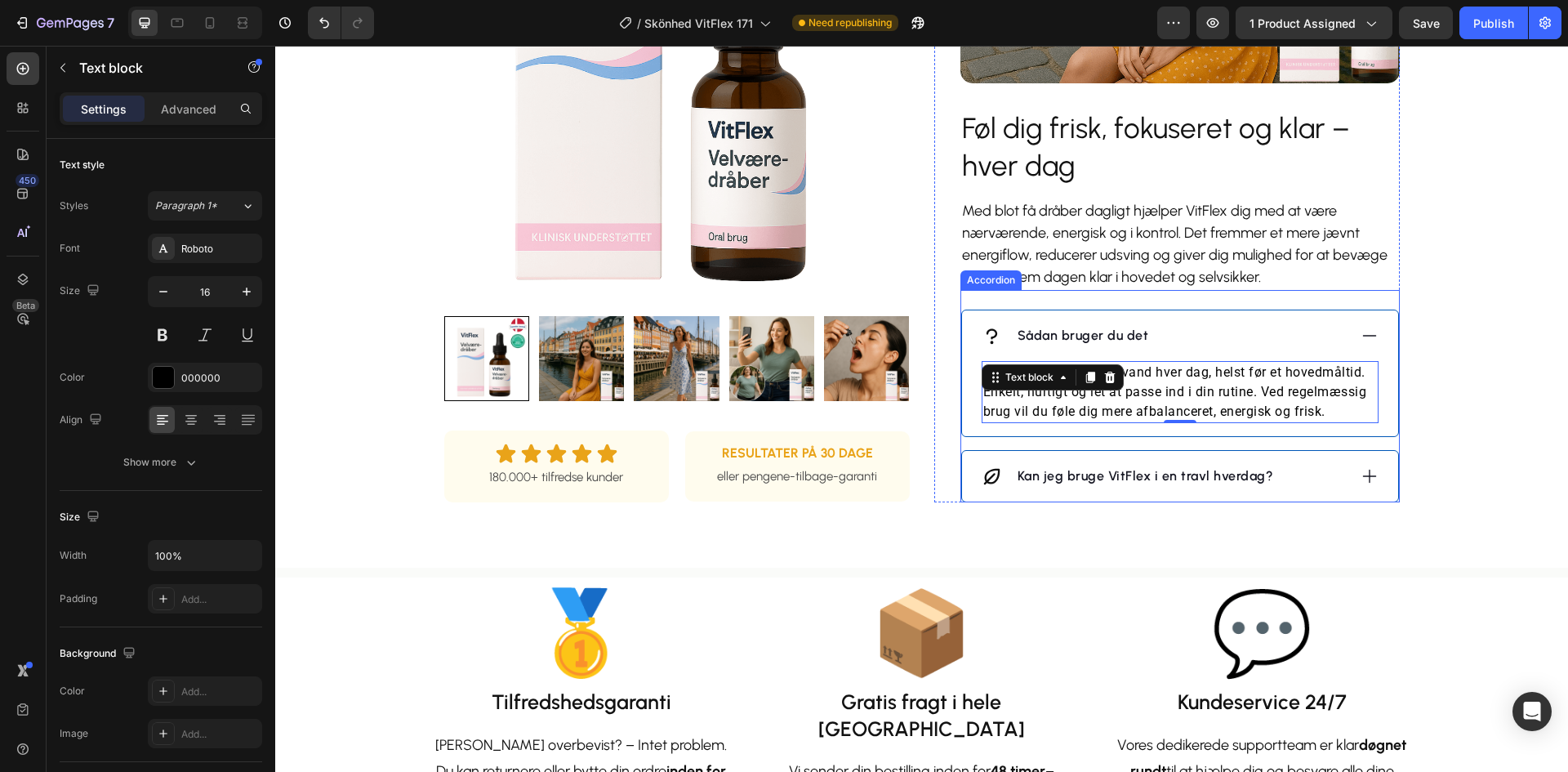
click at [1102, 486] on p "Kan jeg bruge VitFlex i en travl hverdag?" at bounding box center [1146, 475] width 257 height 20
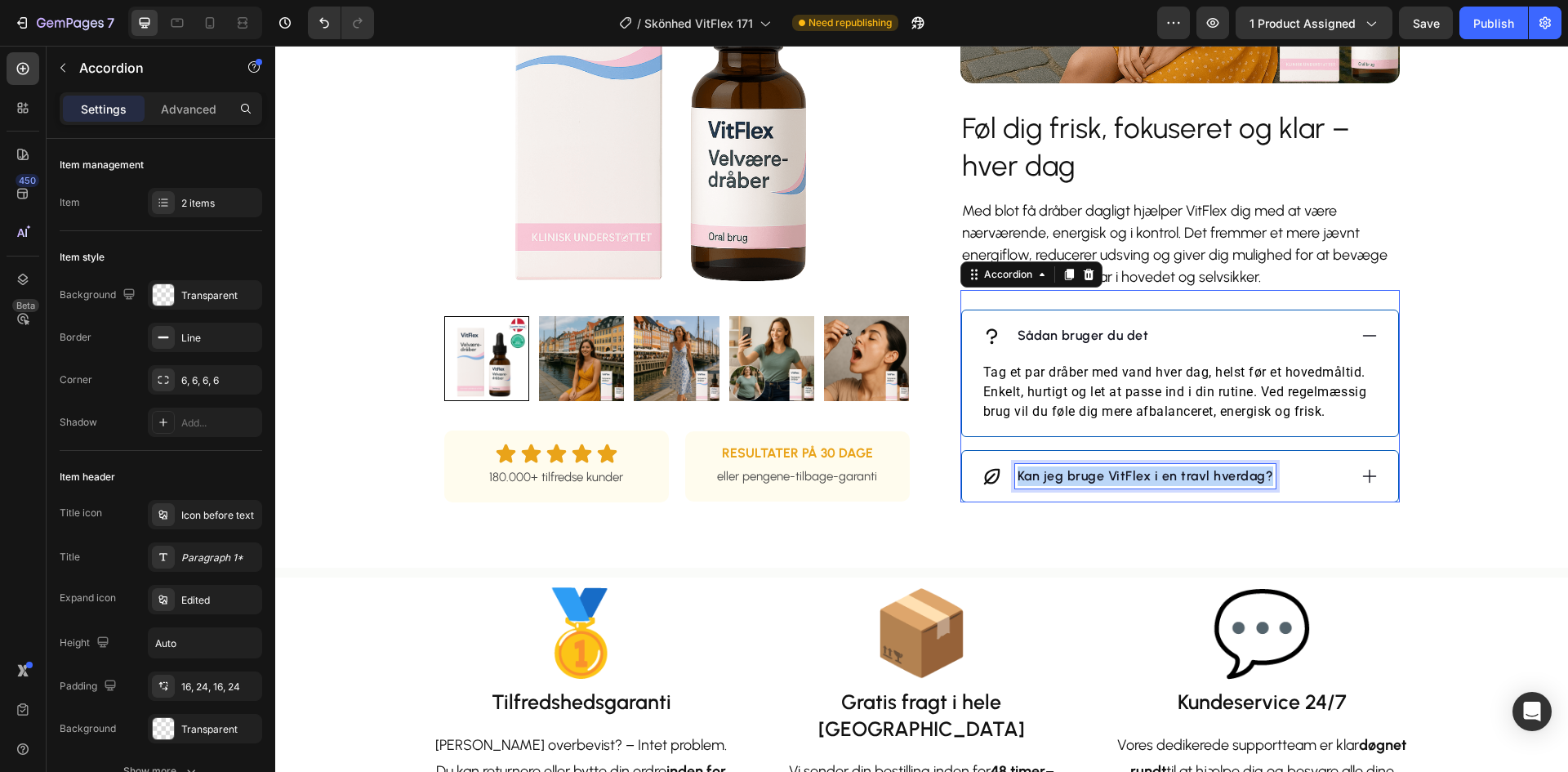
click at [1102, 486] on p "Kan jeg bruge VitFlex i en travl hverdag?" at bounding box center [1146, 475] width 257 height 20
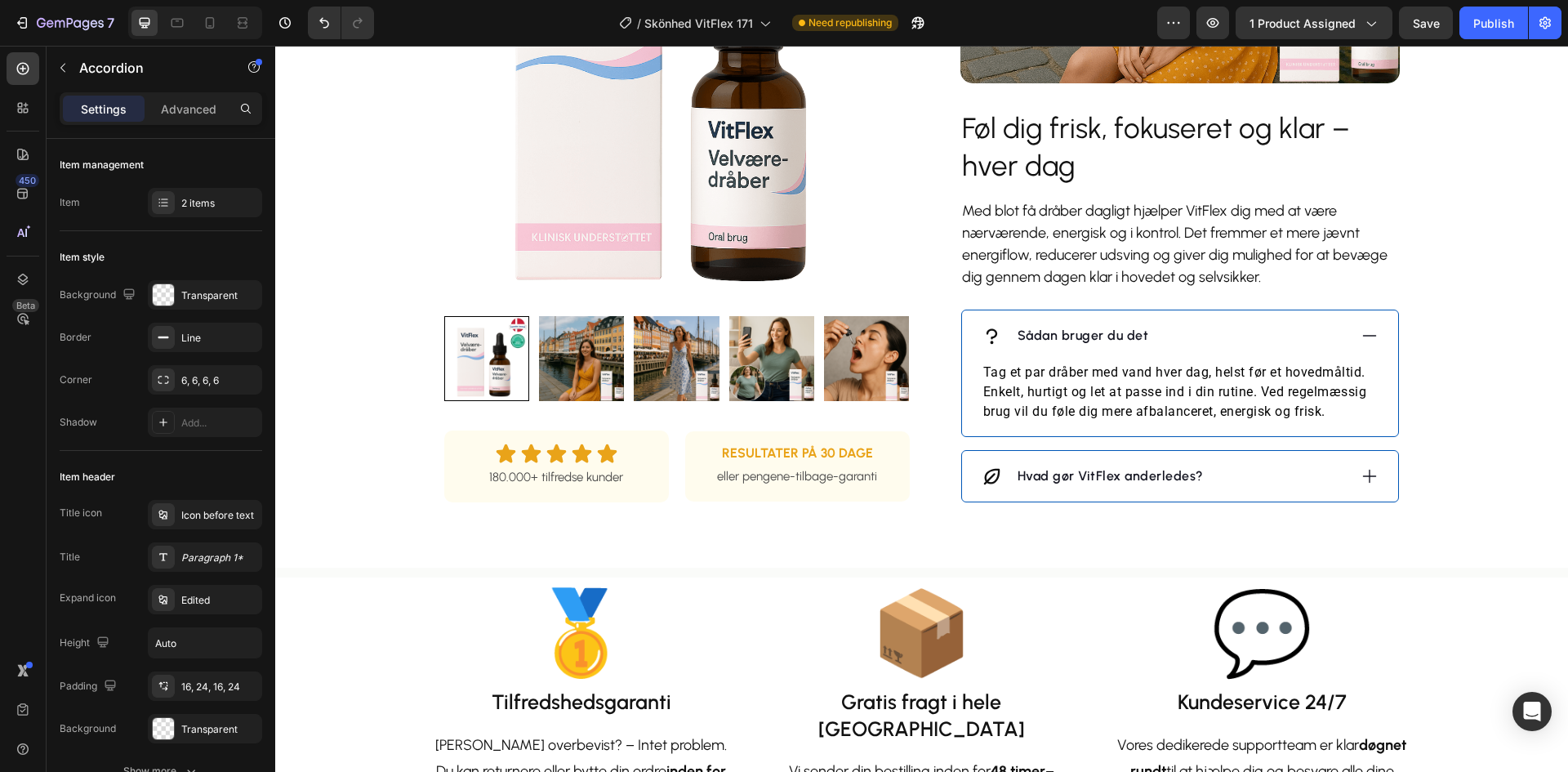
click at [1268, 489] on div "Hvad gør VitFlex anderledes?" at bounding box center [1164, 476] width 366 height 25
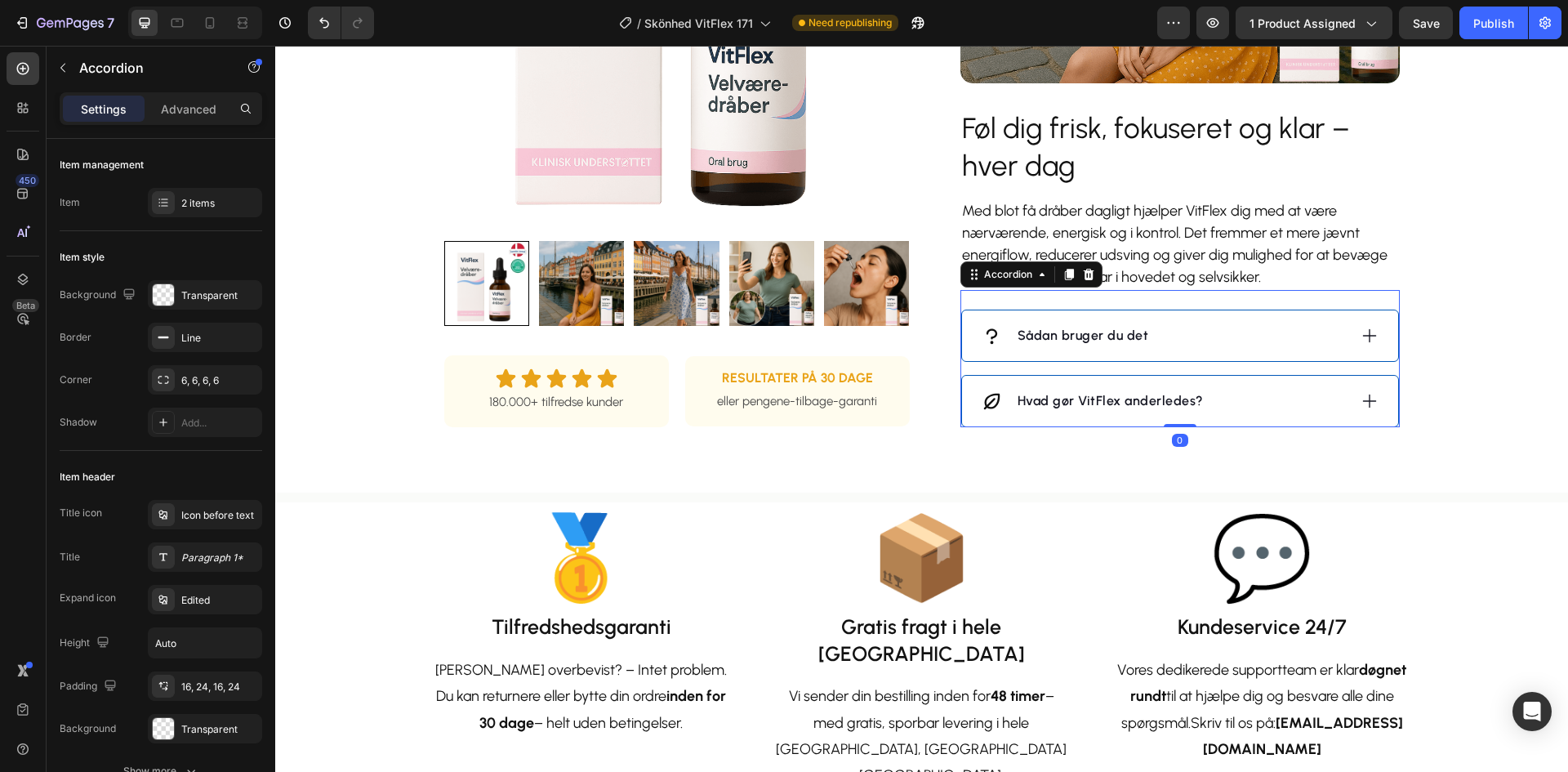
click at [1256, 426] on div "Hvad gør VitFlex anderledes?" at bounding box center [1180, 400] width 436 height 50
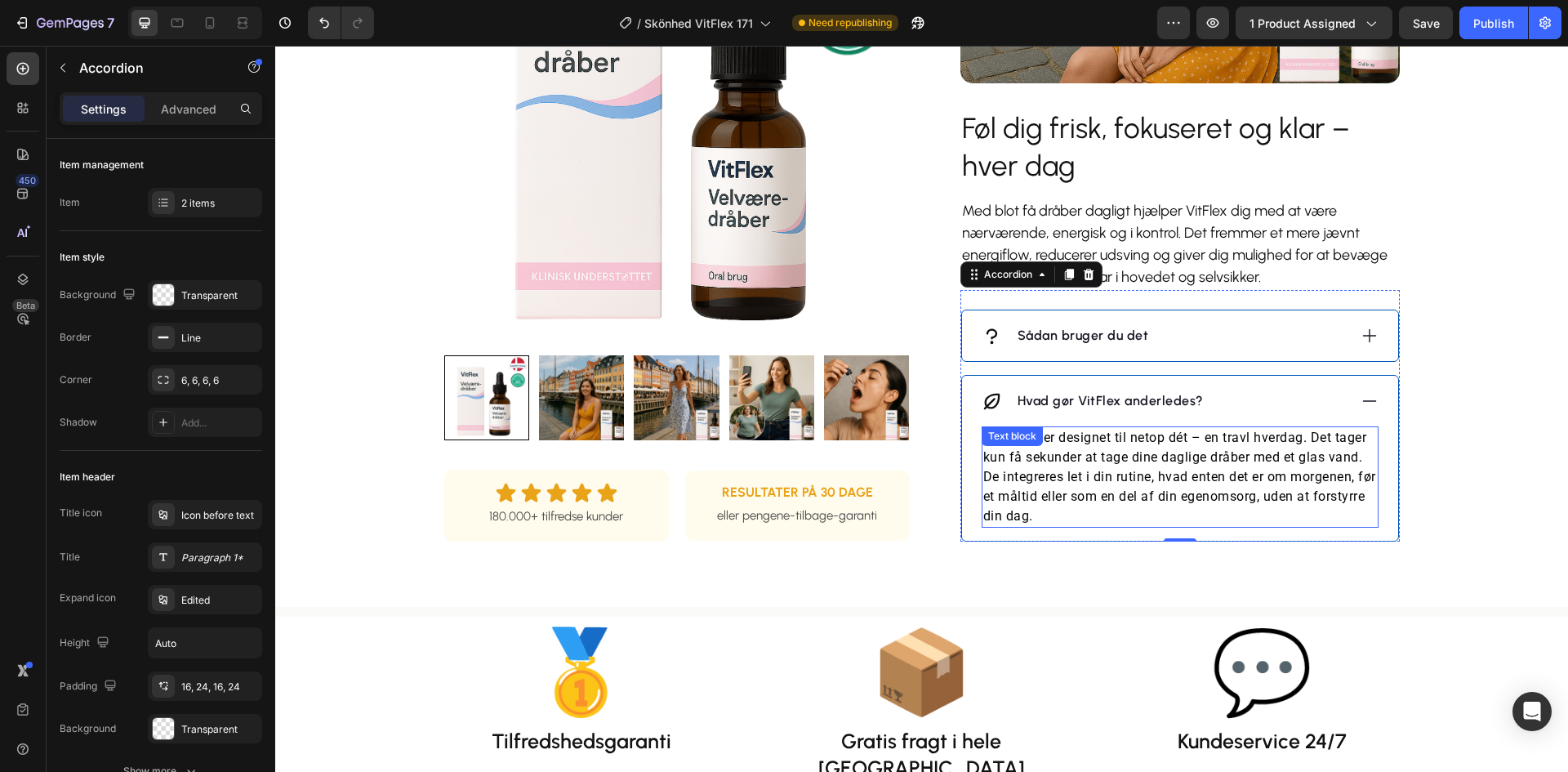
click at [1188, 526] on p "Ja, VitFlex er designet til netop dét – en travl hverdag. Det tager kun få seku…" at bounding box center [1180, 476] width 394 height 98
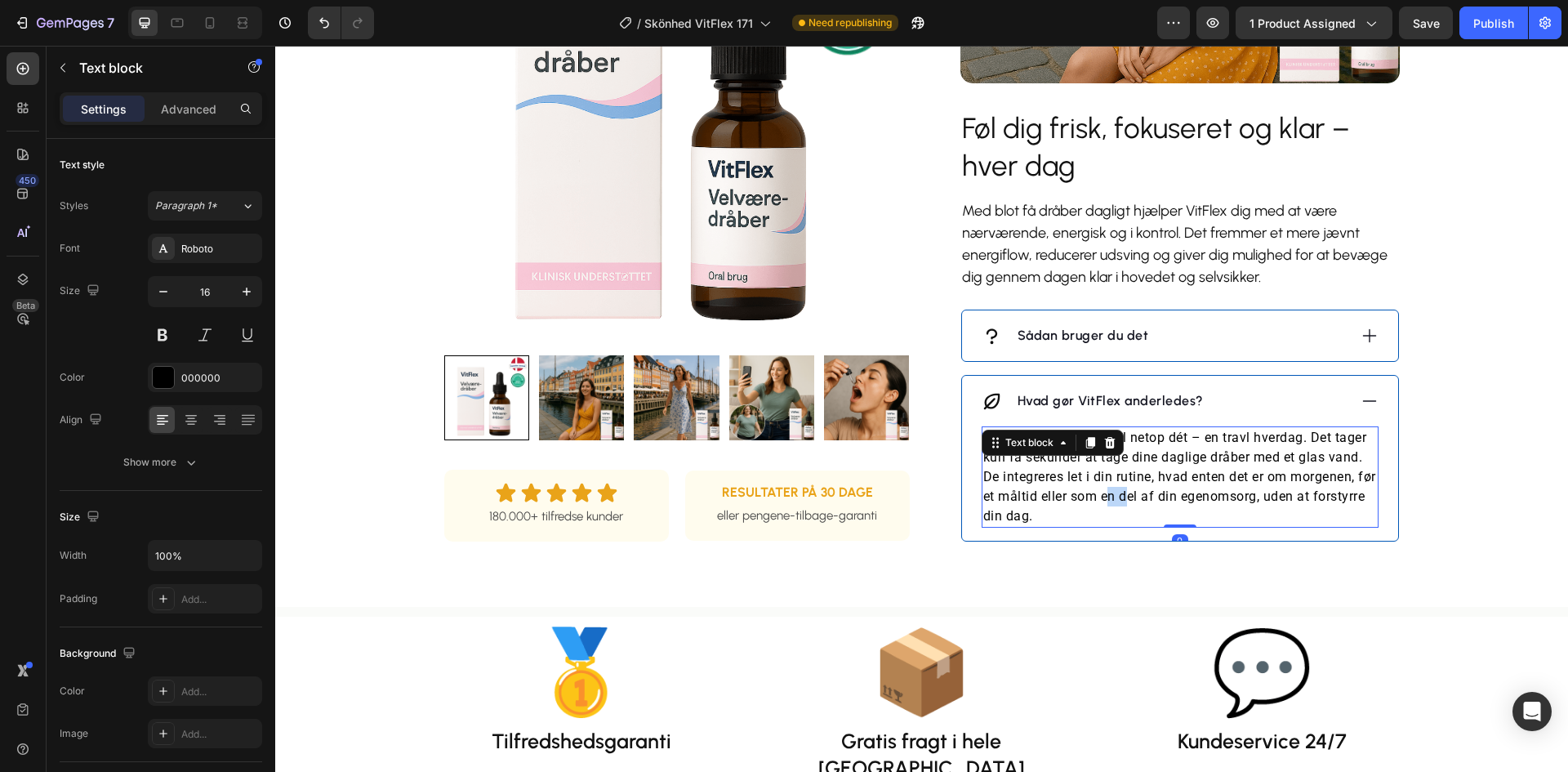
click at [1188, 526] on p "Ja, VitFlex er designet til netop dét – en travl hverdag. Det tager kun få seku…" at bounding box center [1180, 476] width 394 height 98
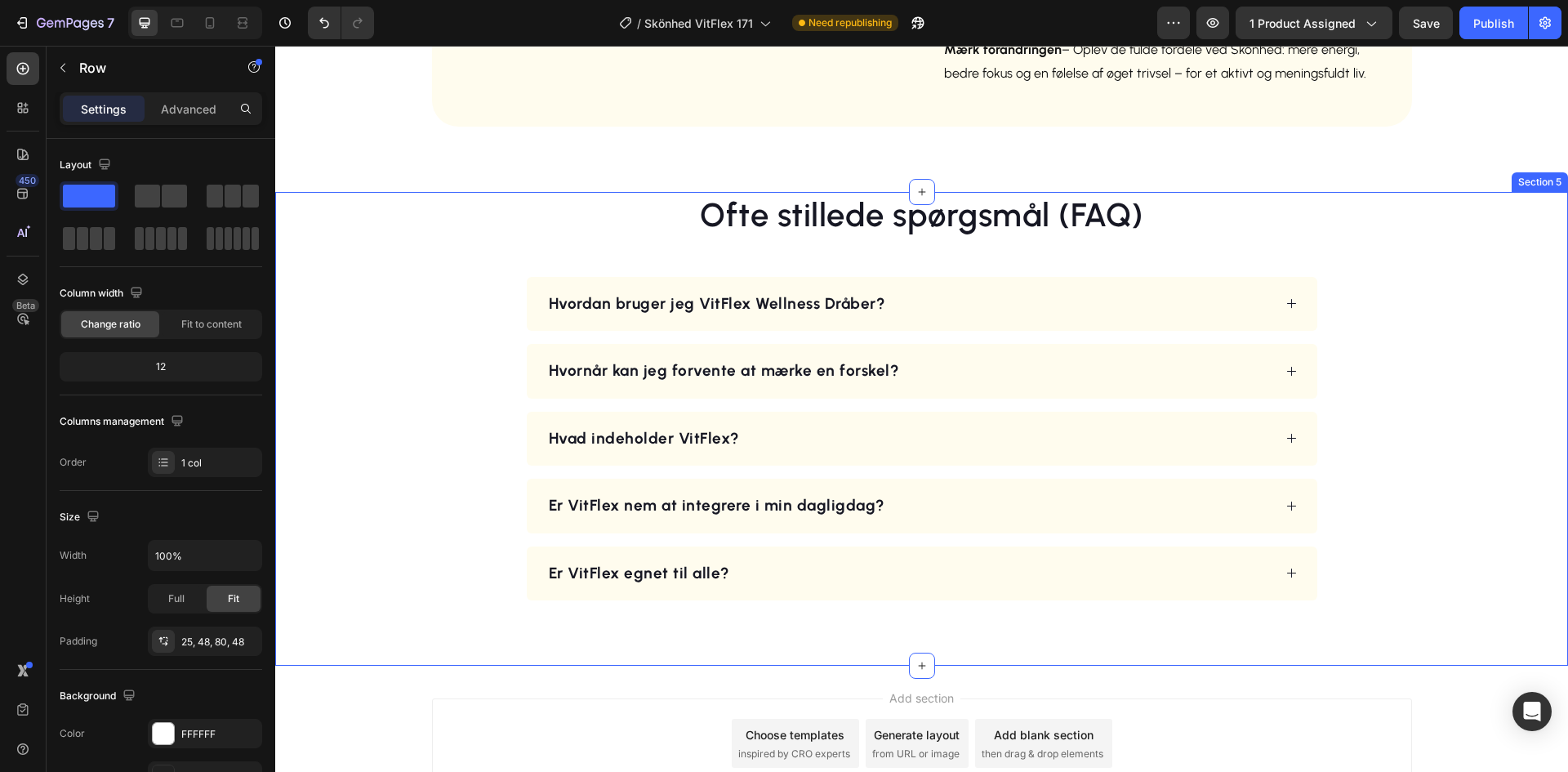
scroll to position [2858, 0]
click at [1357, 241] on div "Ofte stillede spørgsmål (FAQ) Heading Hvordan bruger jeg VitFlex Wellness Dråbe…" at bounding box center [921, 396] width 1214 height 409
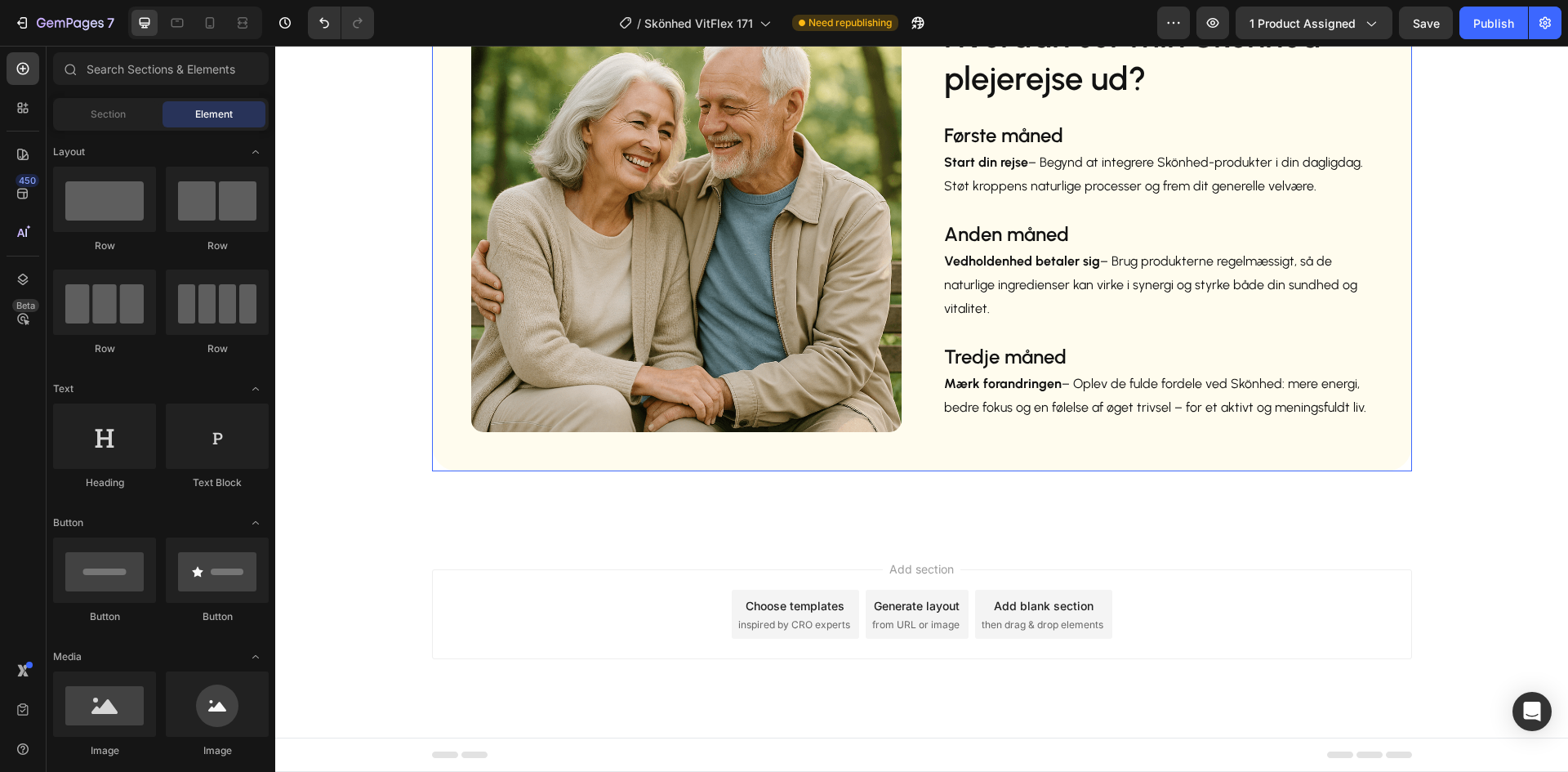
scroll to position [2535, 0]
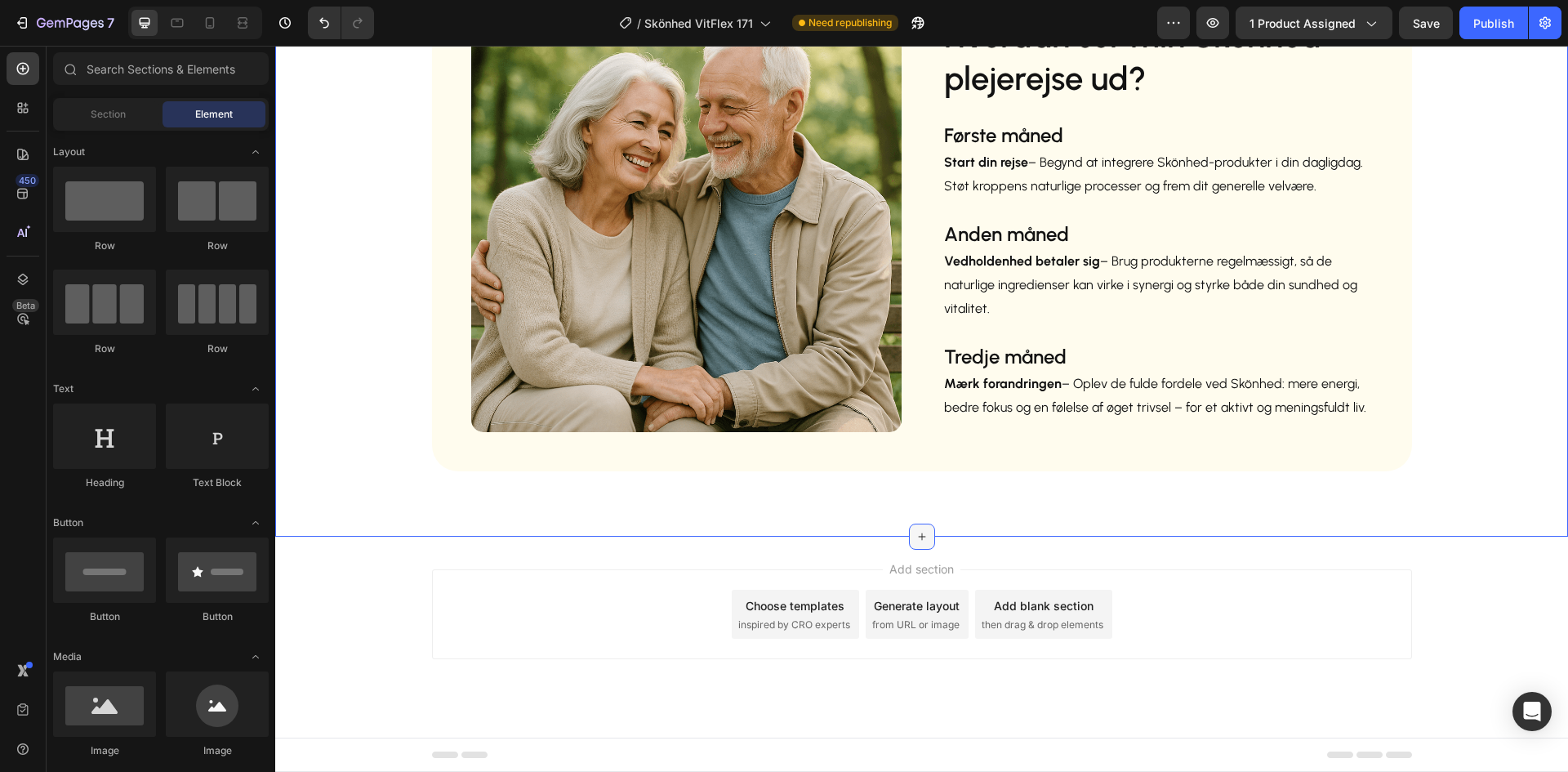
click at [912, 524] on div at bounding box center [921, 535] width 26 height 26
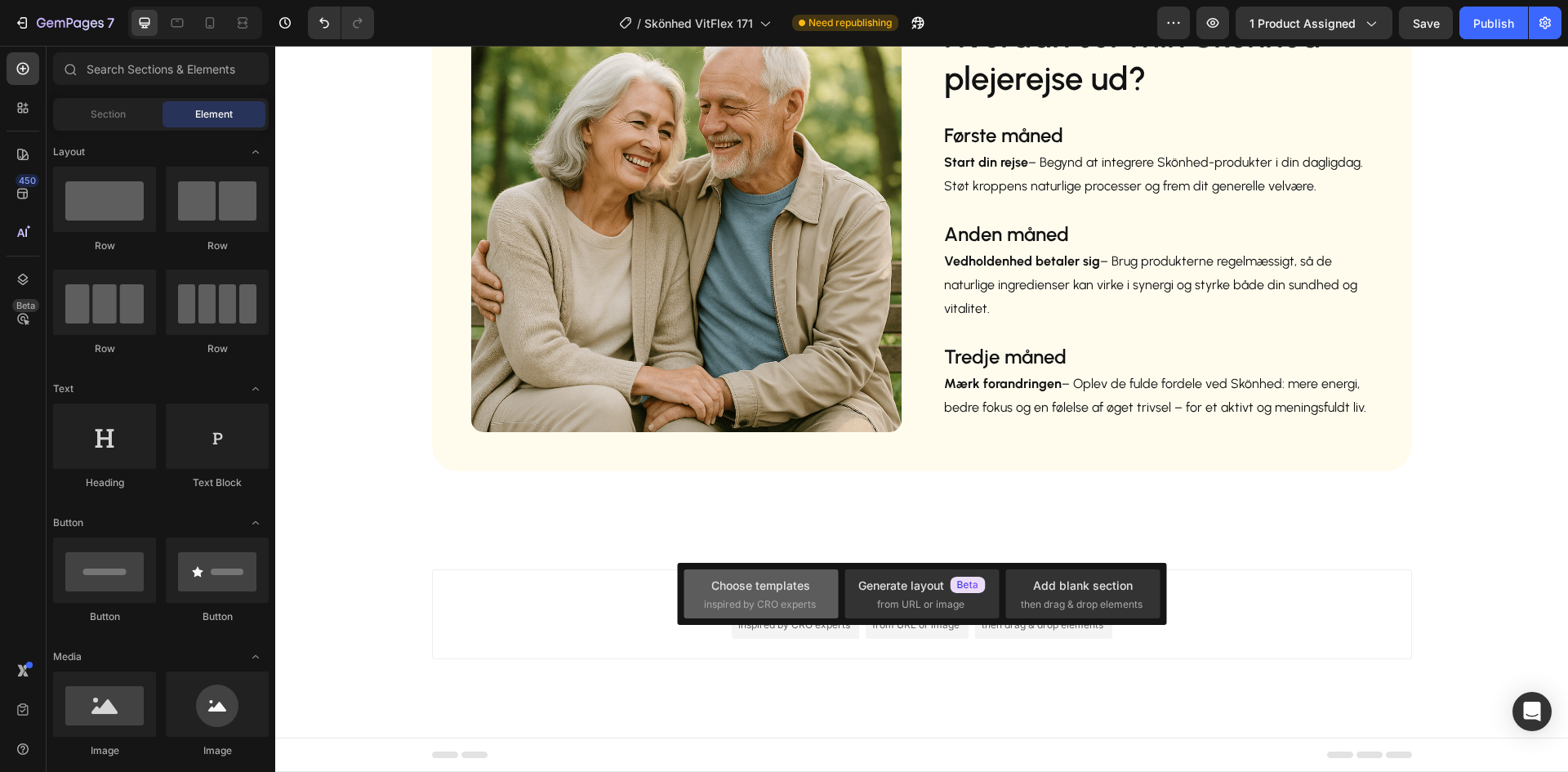
click at [766, 586] on div "Choose templates" at bounding box center [761, 585] width 99 height 17
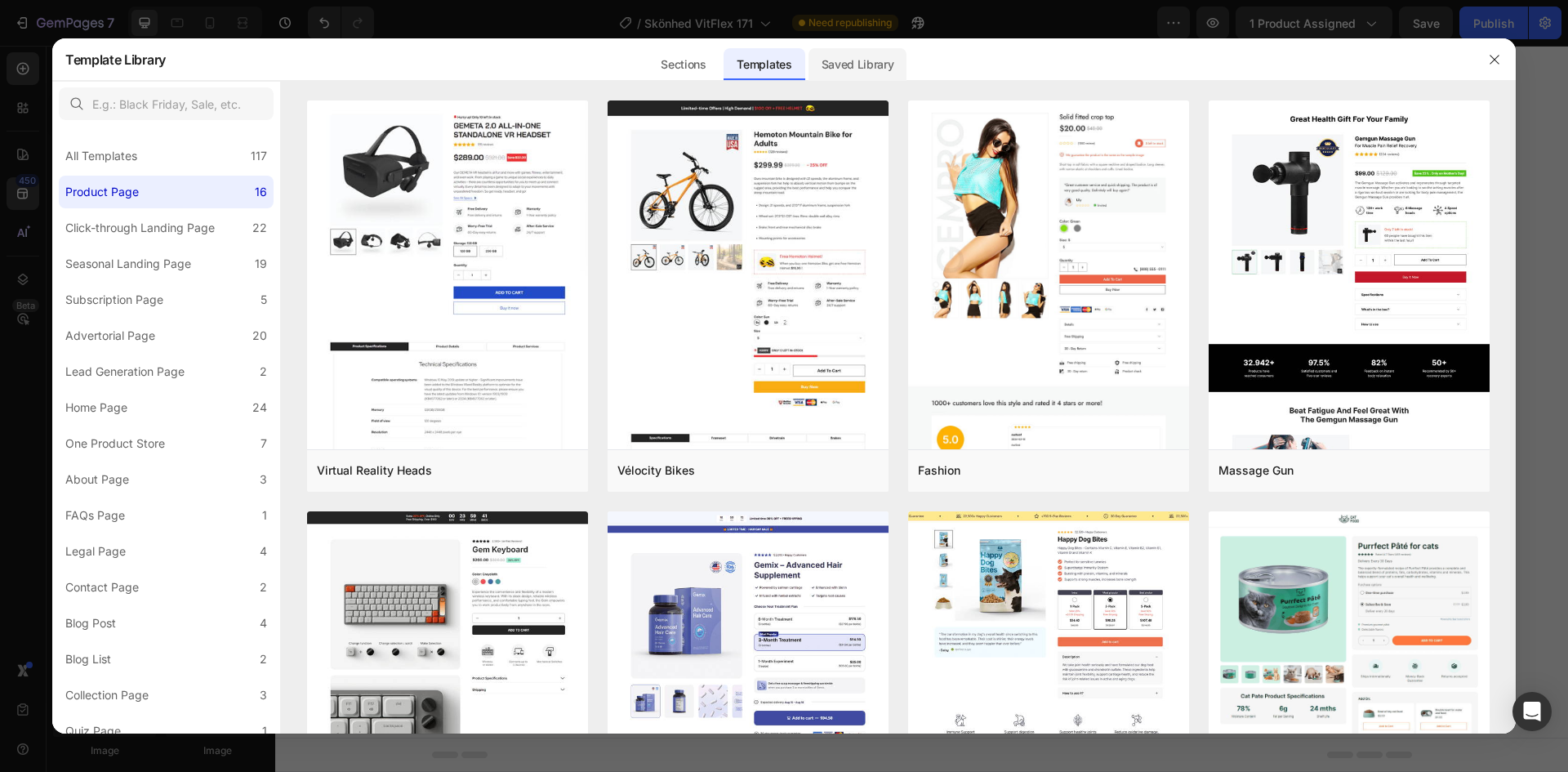
click at [853, 64] on div "Saved Library" at bounding box center [858, 65] width 99 height 32
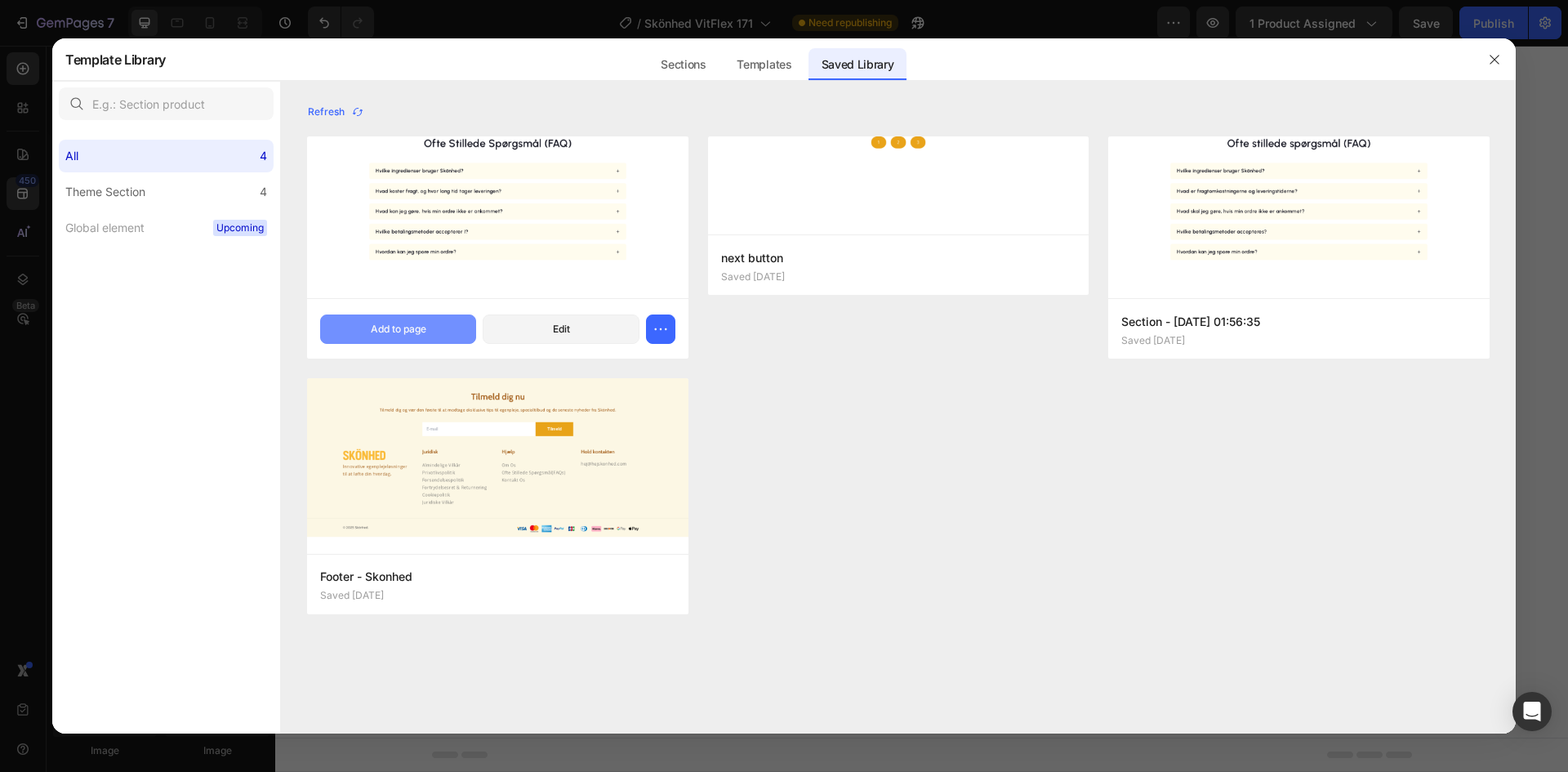
click at [428, 331] on button "Add to page" at bounding box center [398, 329] width 156 height 29
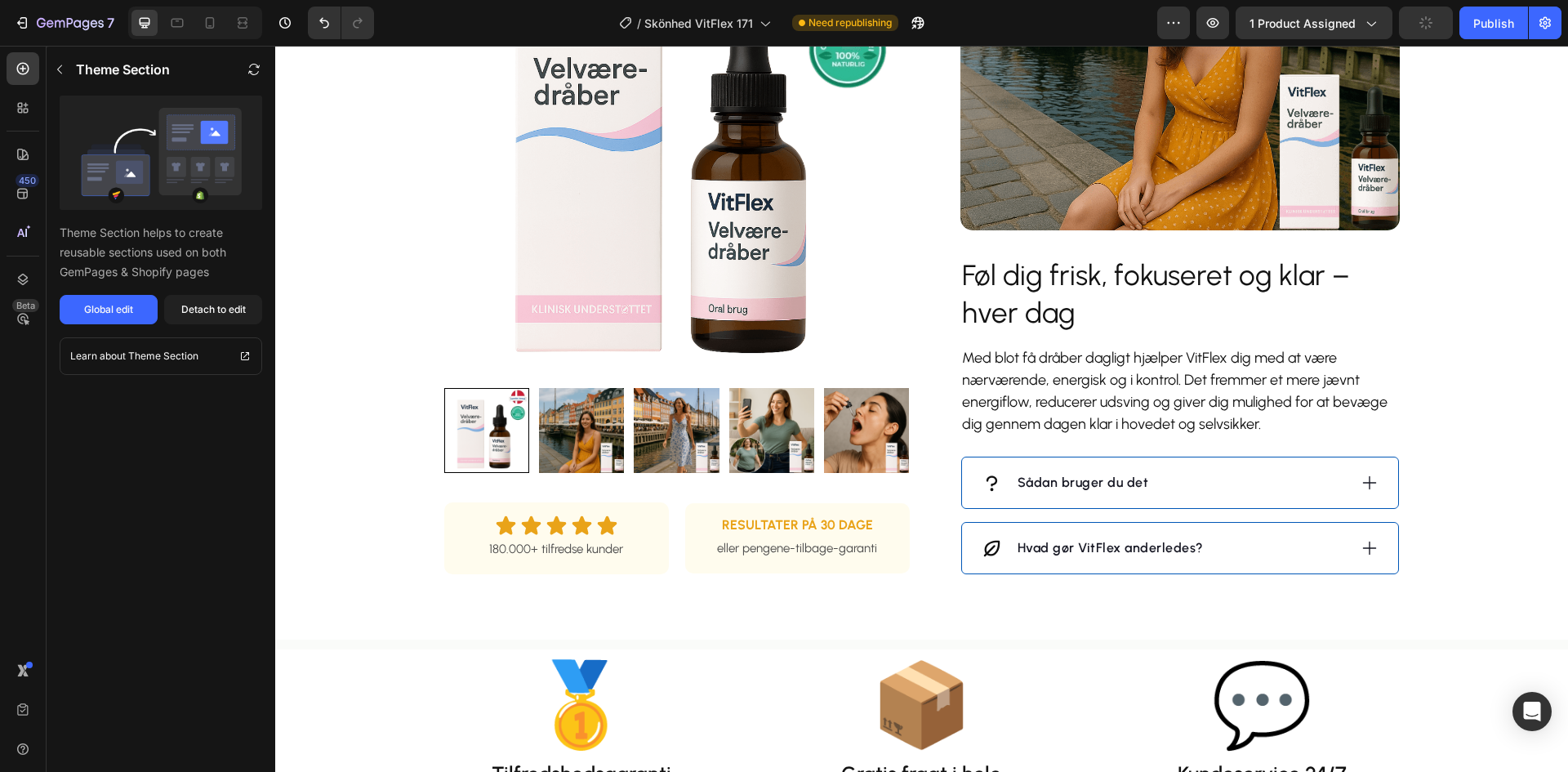
scroll to position [1376, 0]
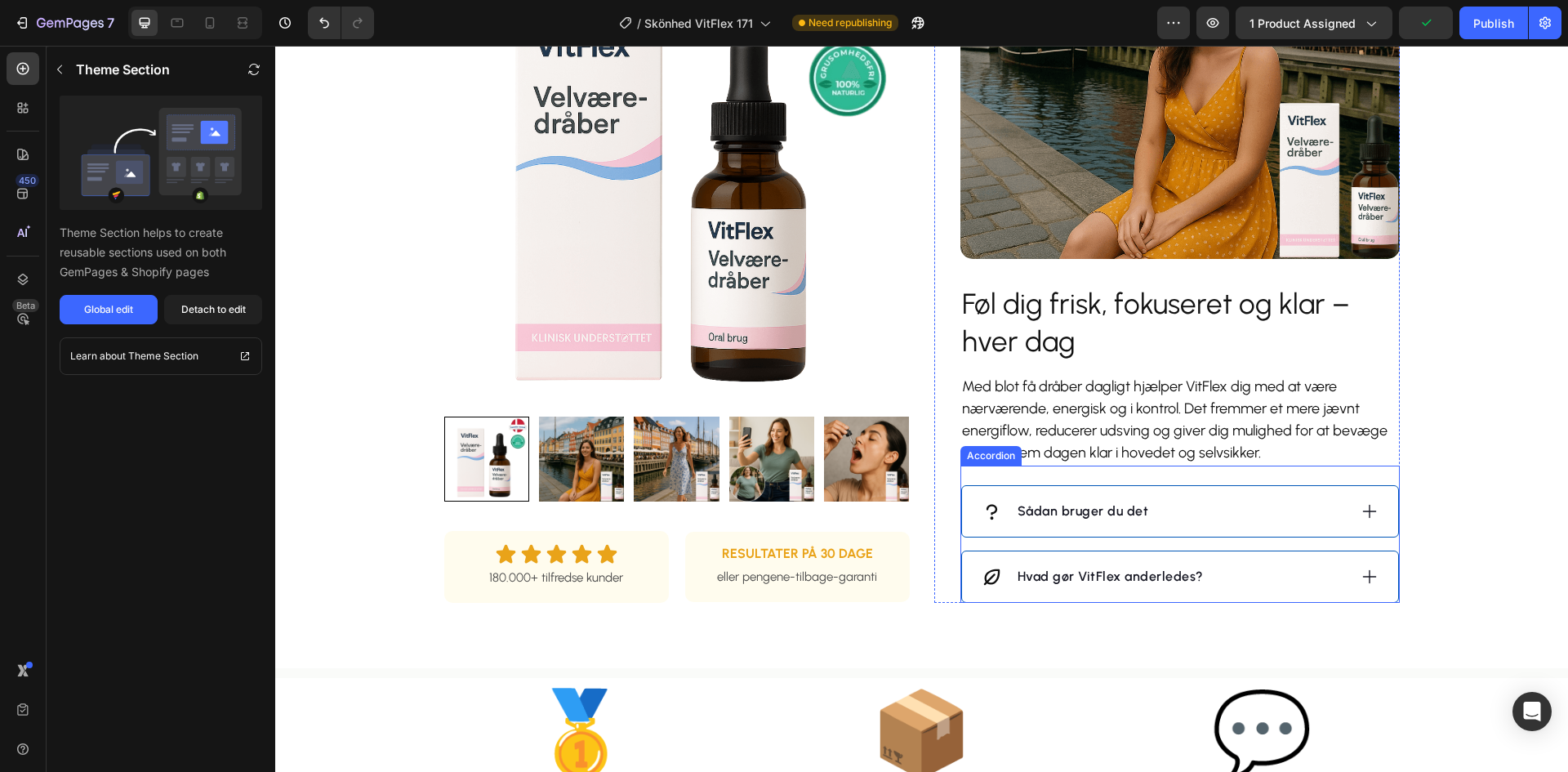
click at [1240, 589] on div "Hvad gør VitFlex anderledes?" at bounding box center [1164, 576] width 366 height 25
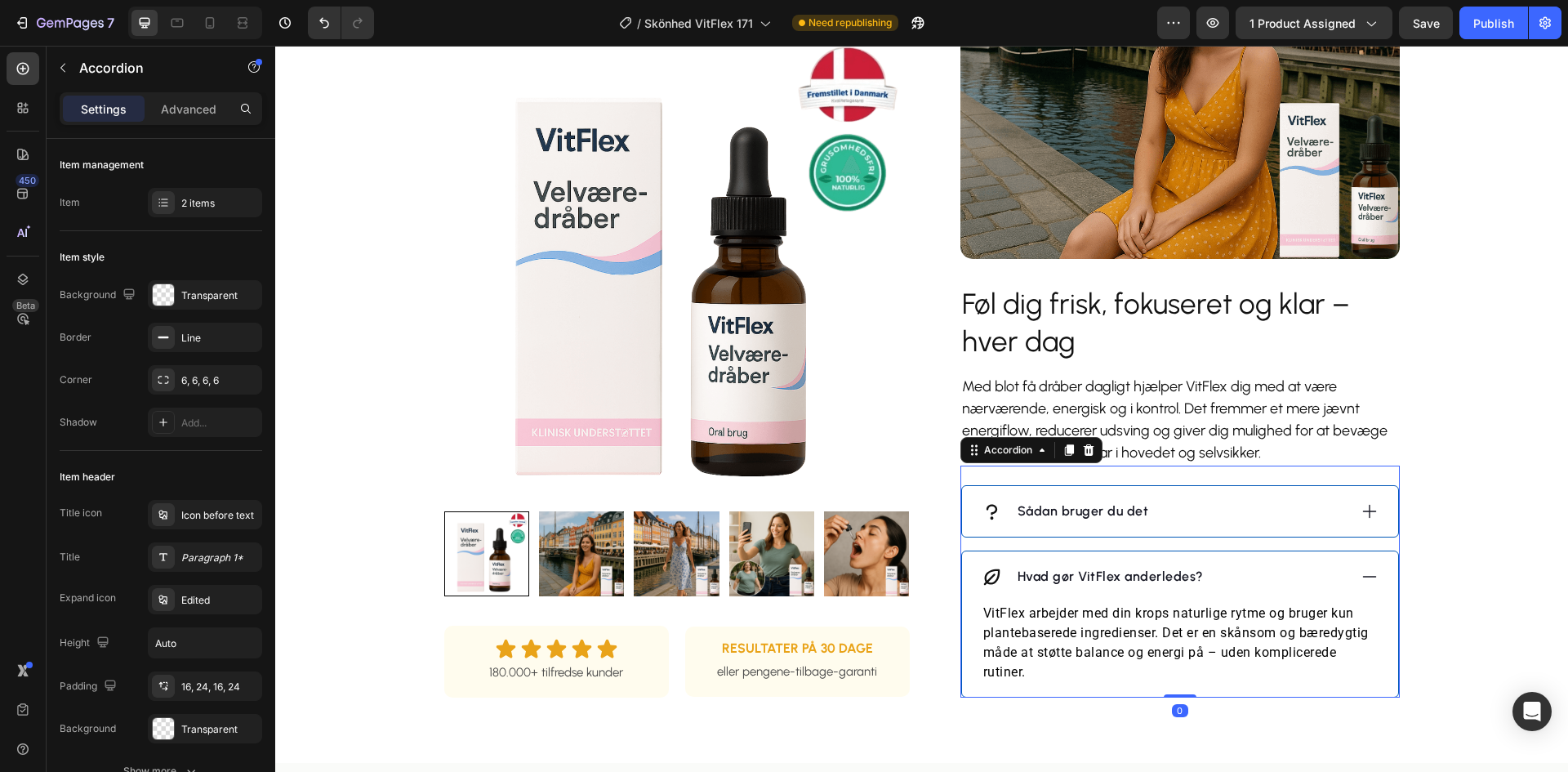
click at [1246, 582] on div "Hvad gør VitFlex anderledes?" at bounding box center [1180, 576] width 436 height 50
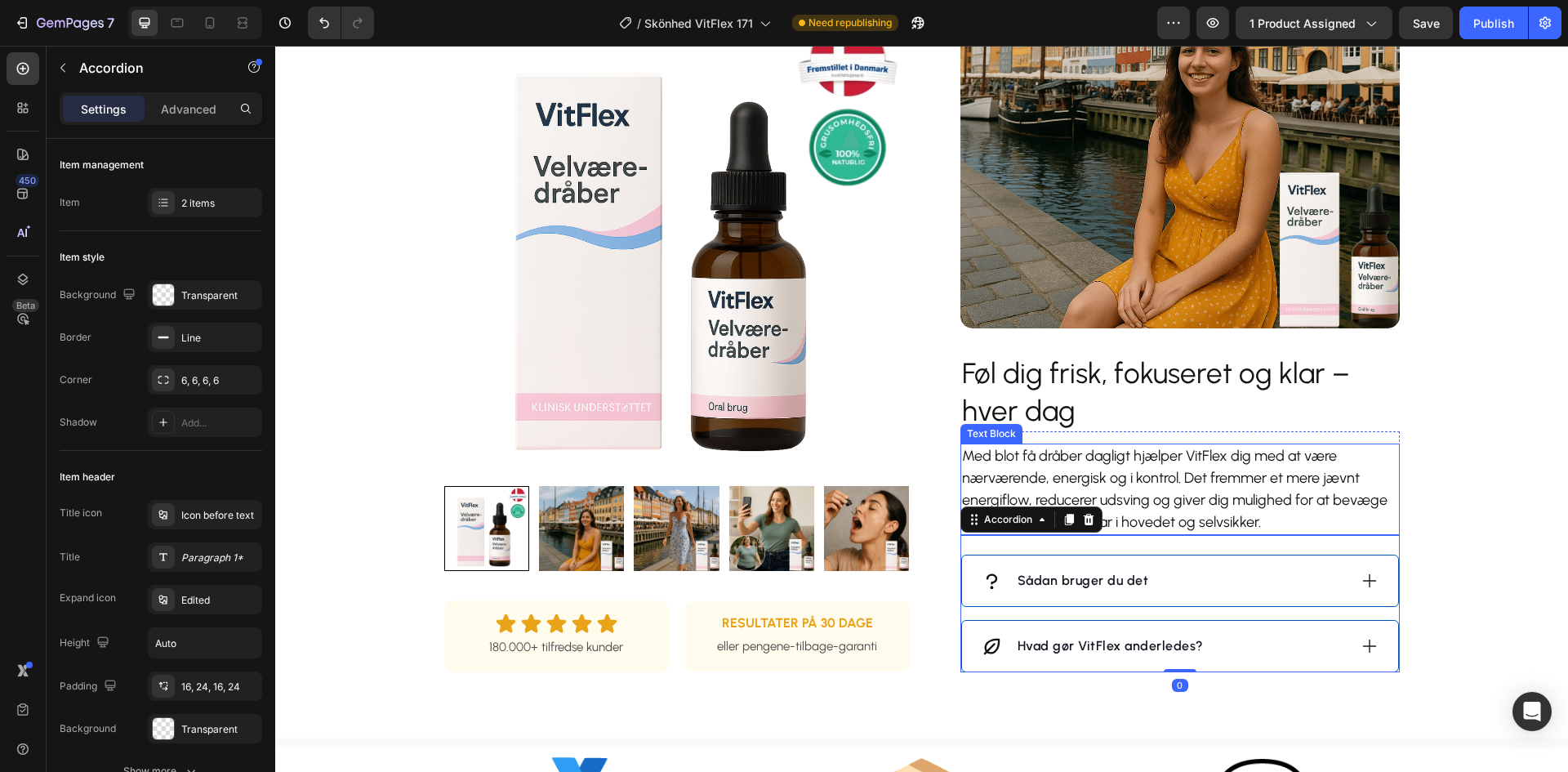
scroll to position [1130, 0]
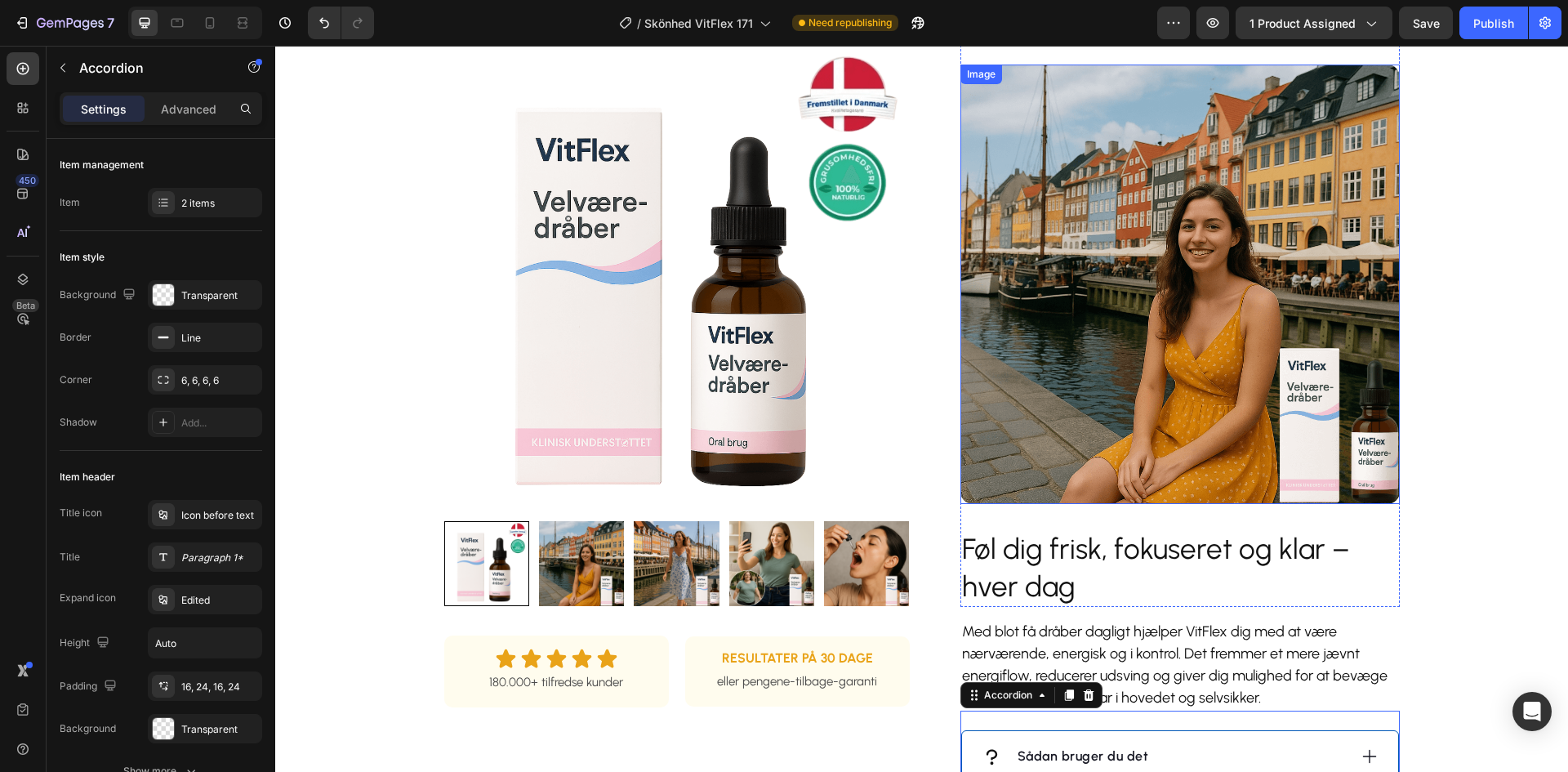
click at [1150, 416] on img at bounding box center [1180, 284] width 439 height 439
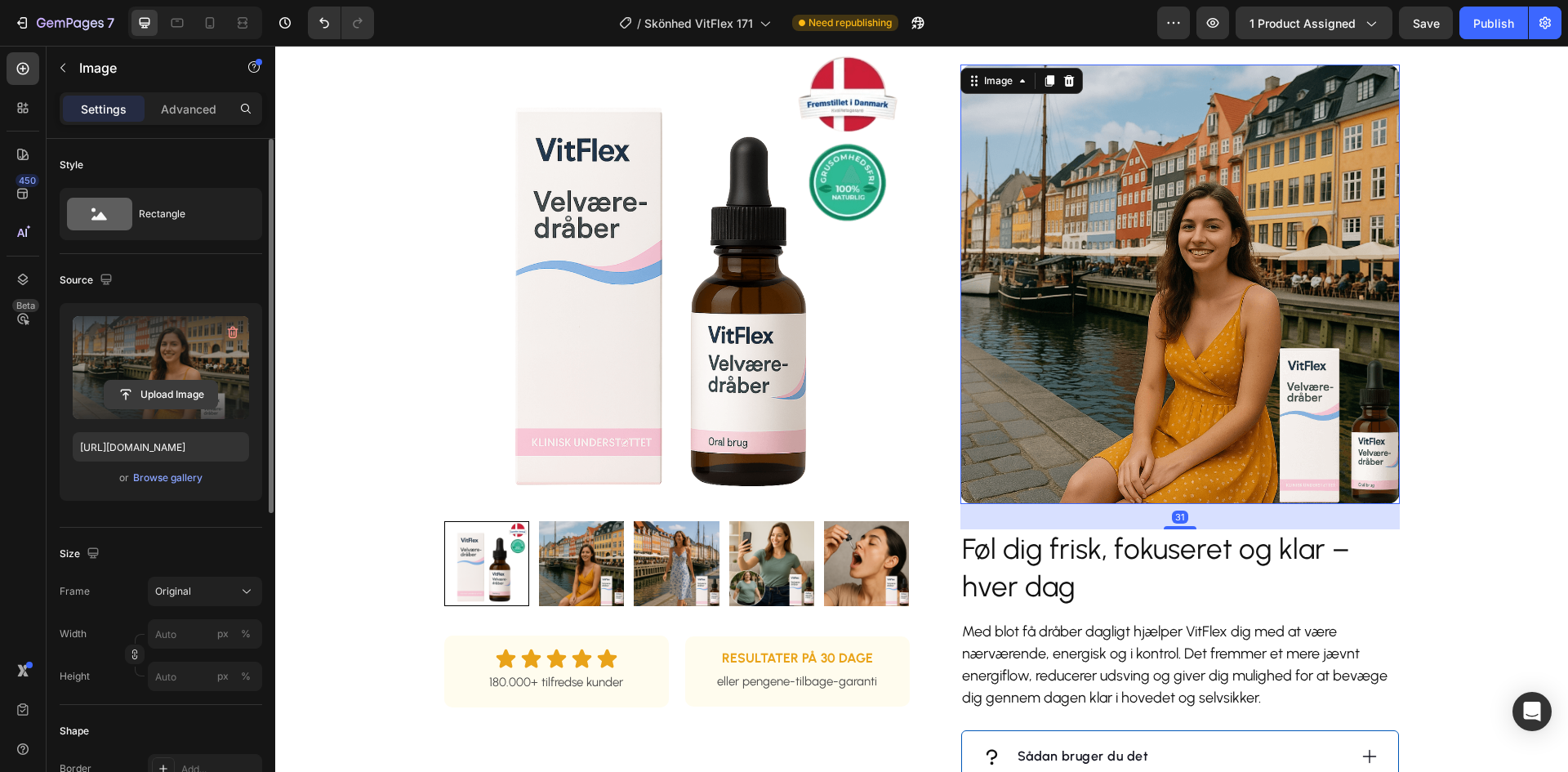
click at [147, 390] on input "file" at bounding box center [161, 394] width 113 height 28
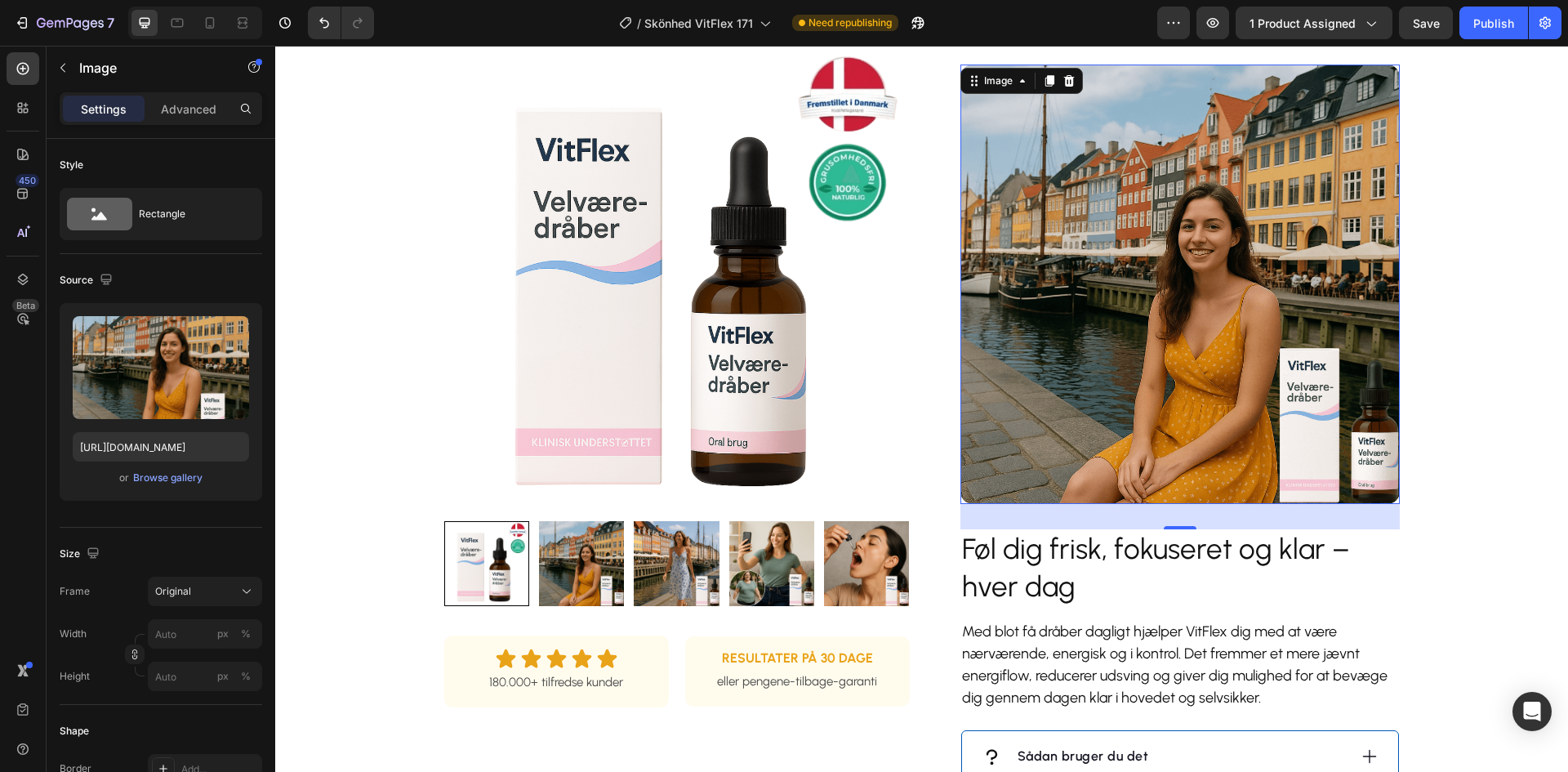
click at [1134, 396] on img at bounding box center [1180, 284] width 439 height 439
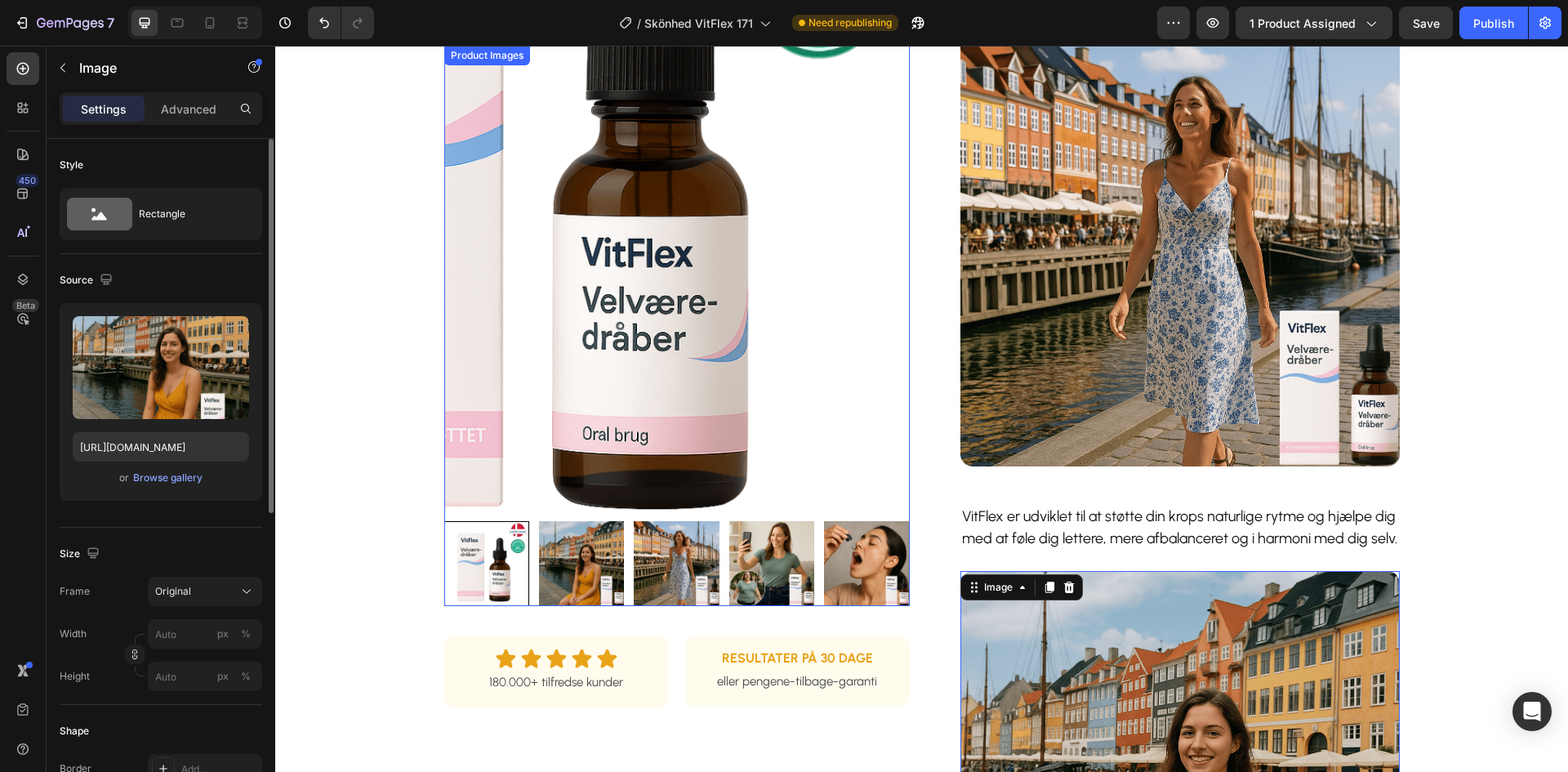
scroll to position [641, 0]
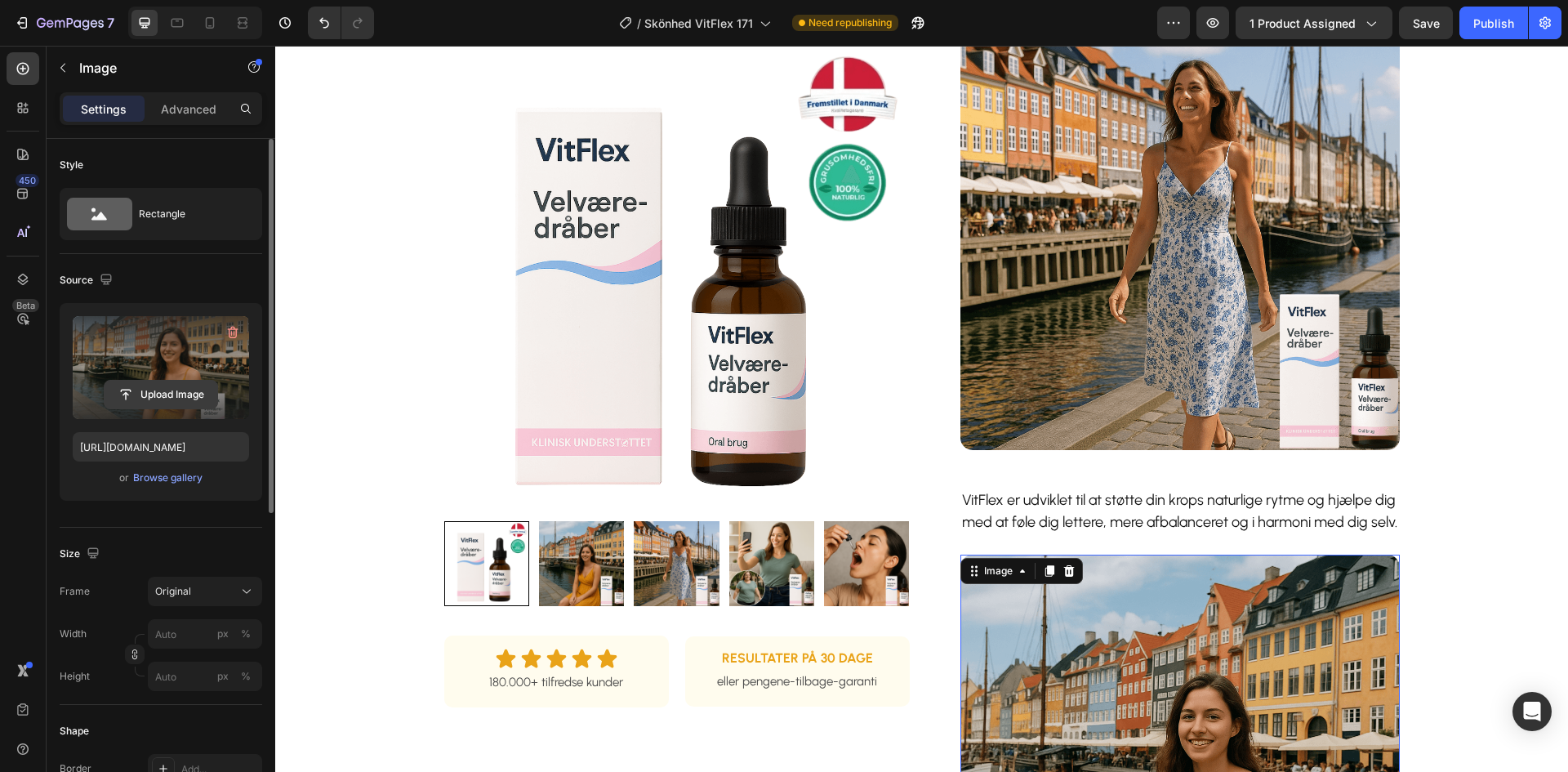
click at [131, 381] on input "file" at bounding box center [161, 394] width 113 height 28
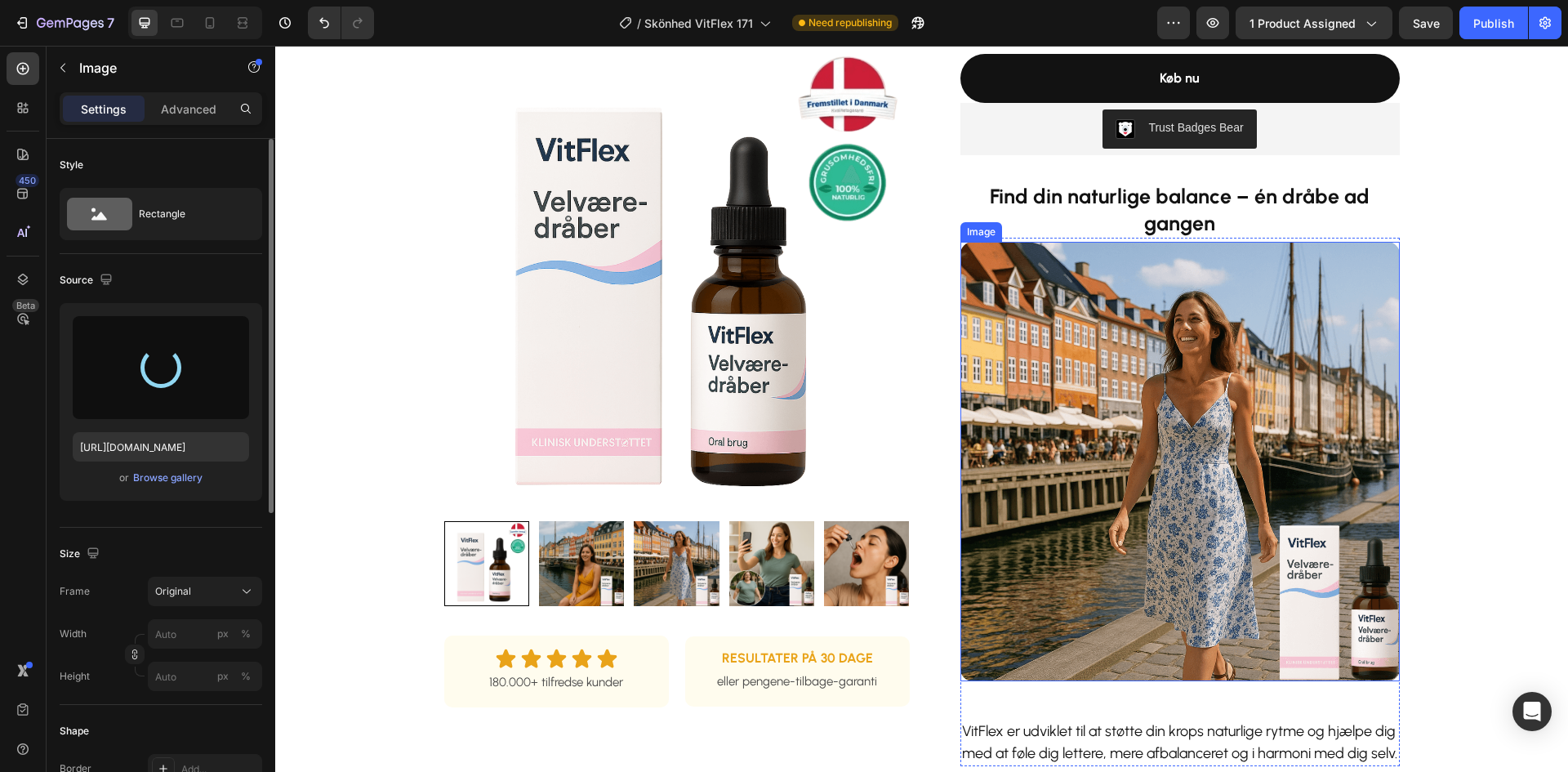
scroll to position [396, 0]
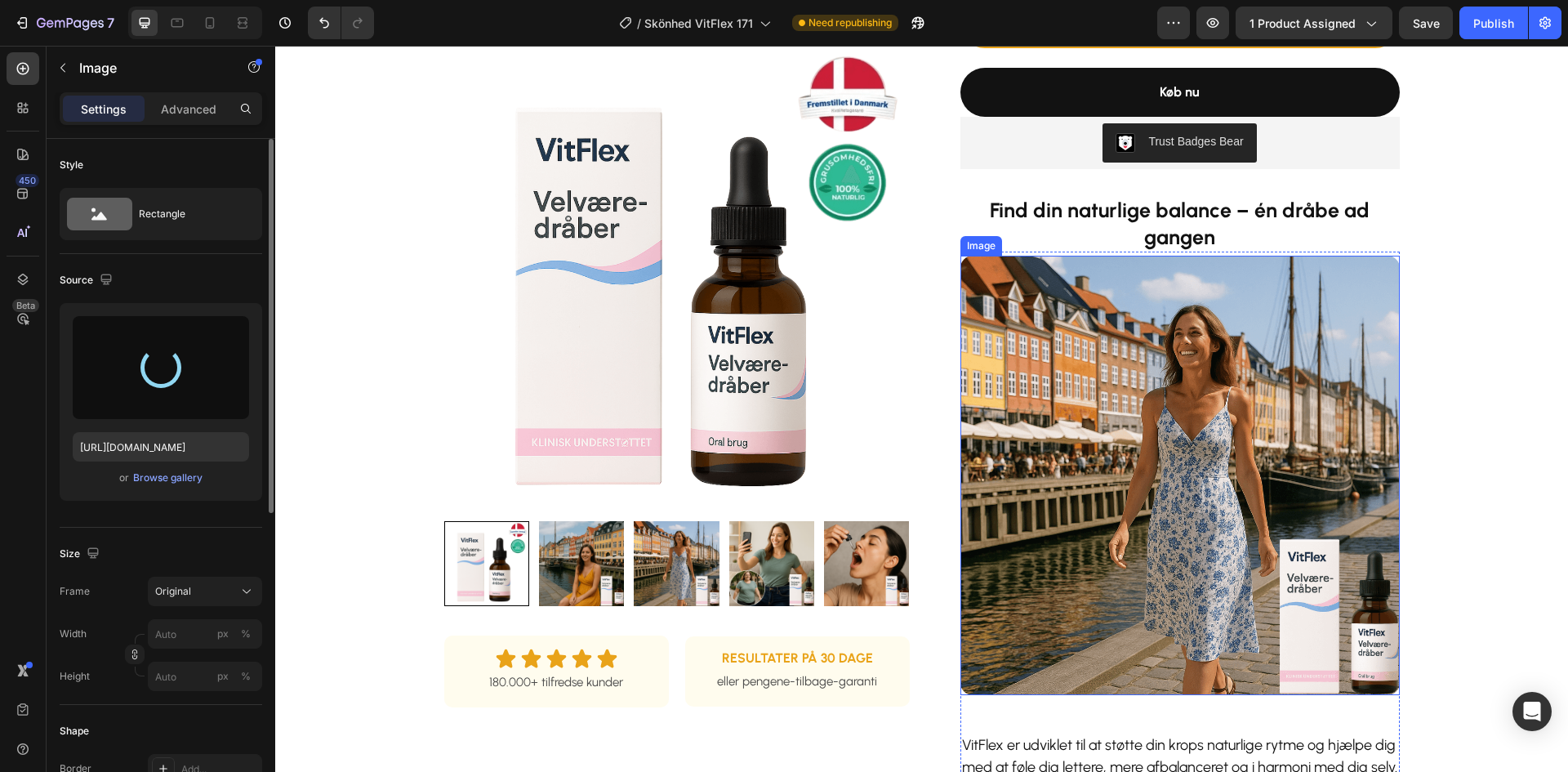
type input "[URL][DOMAIN_NAME]"
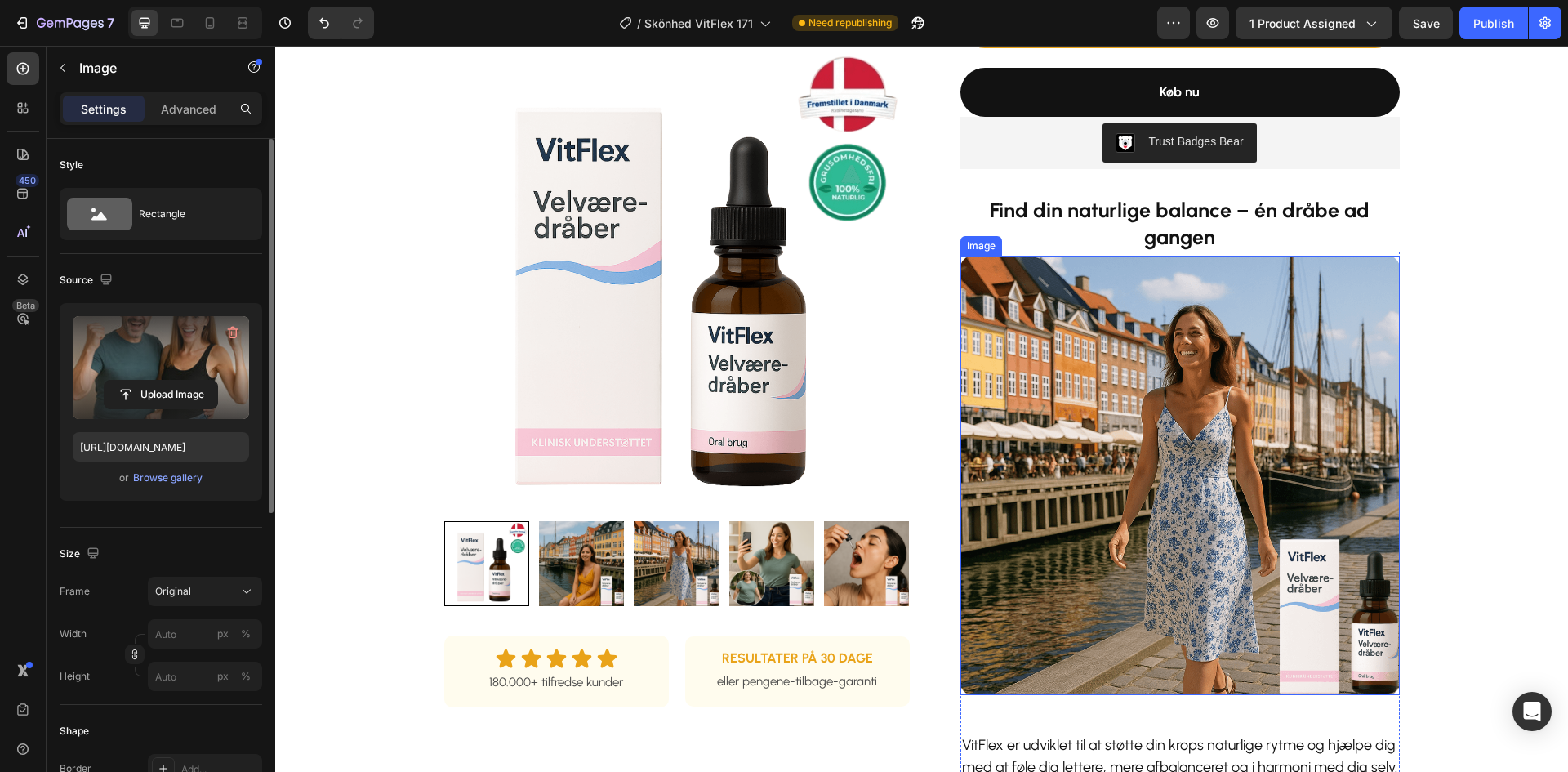
click at [1074, 400] on img at bounding box center [1180, 475] width 439 height 439
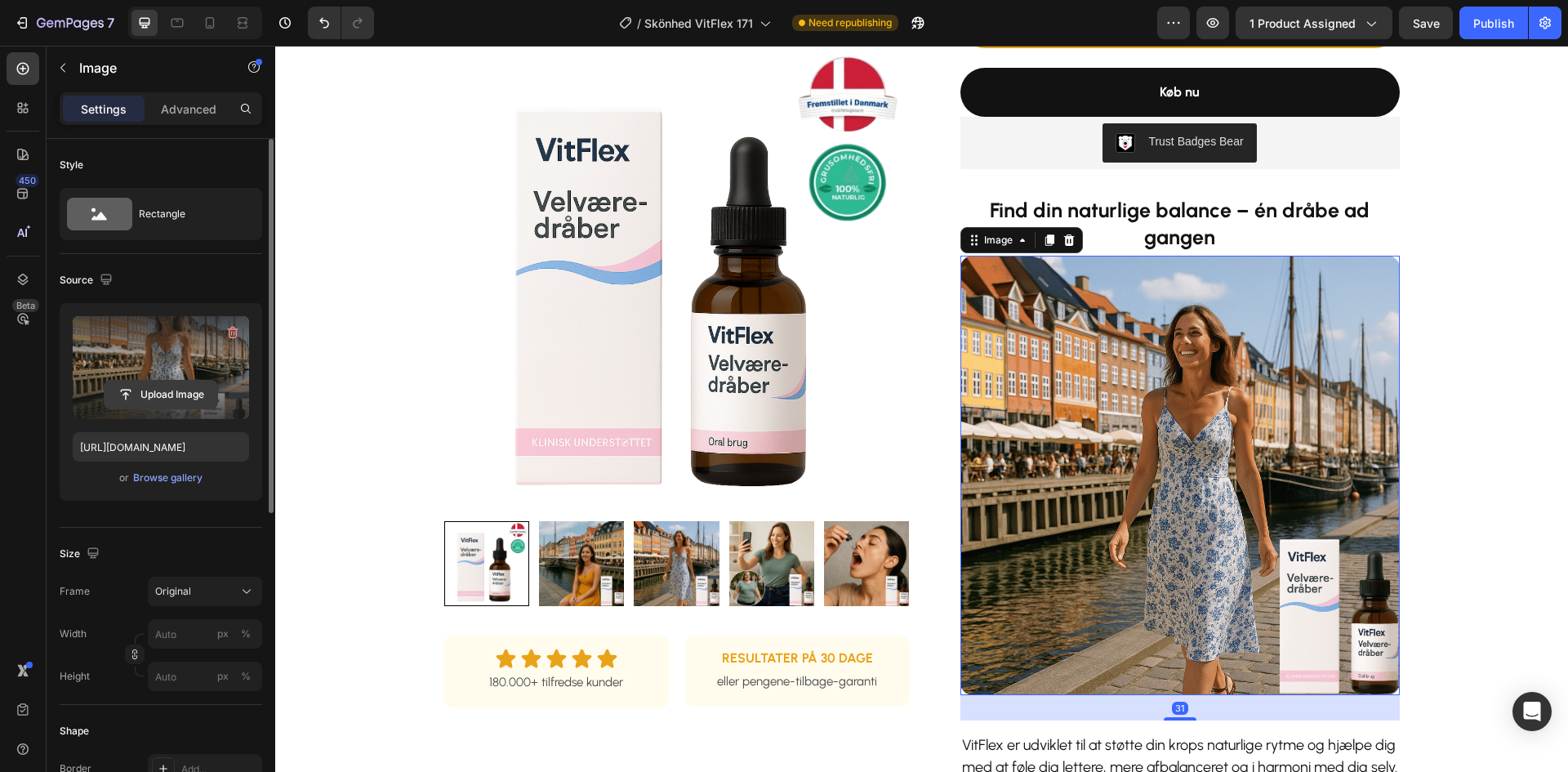
click at [184, 395] on input "file" at bounding box center [161, 394] width 113 height 28
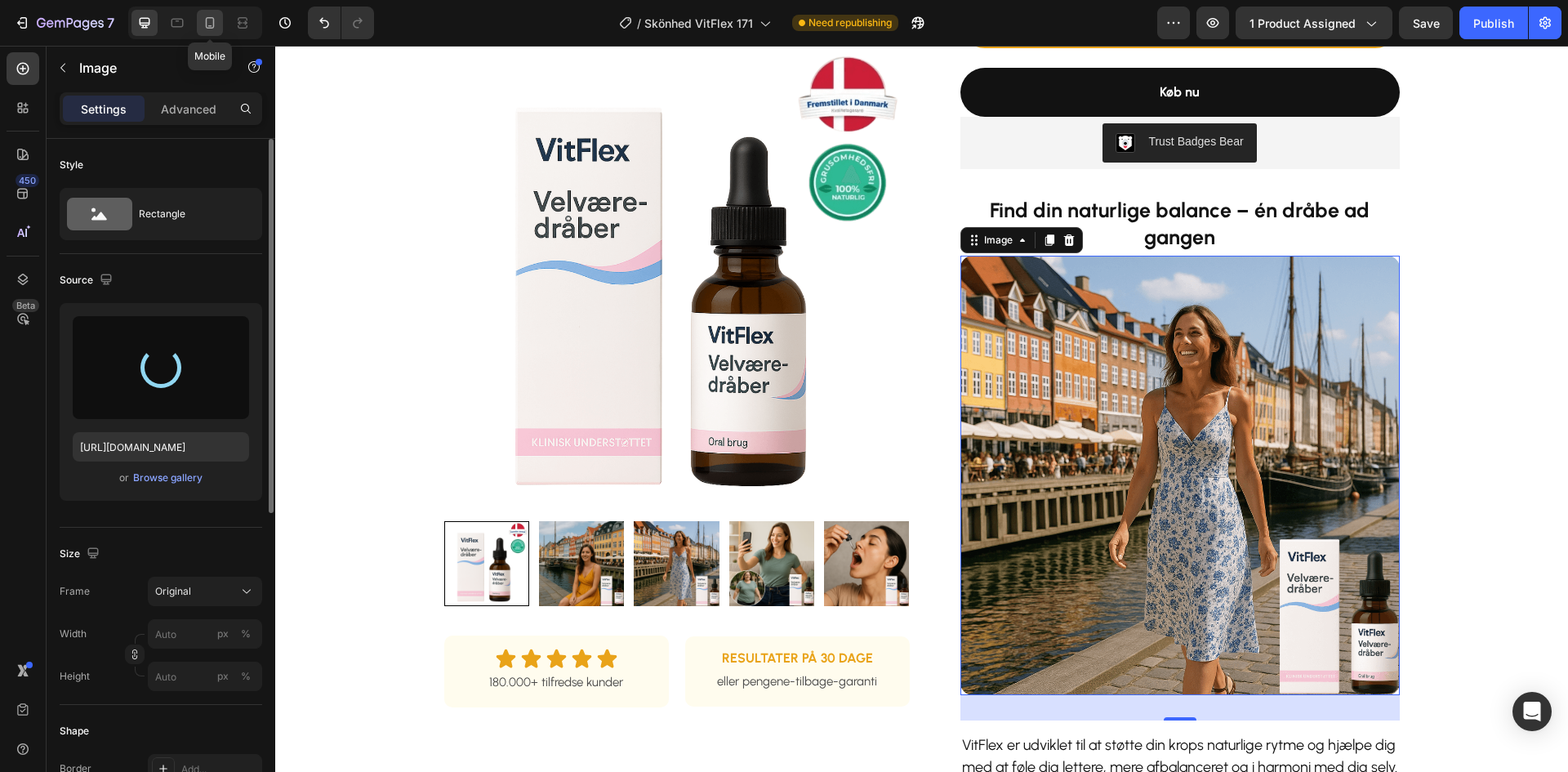
type input "[URL][DOMAIN_NAME]"
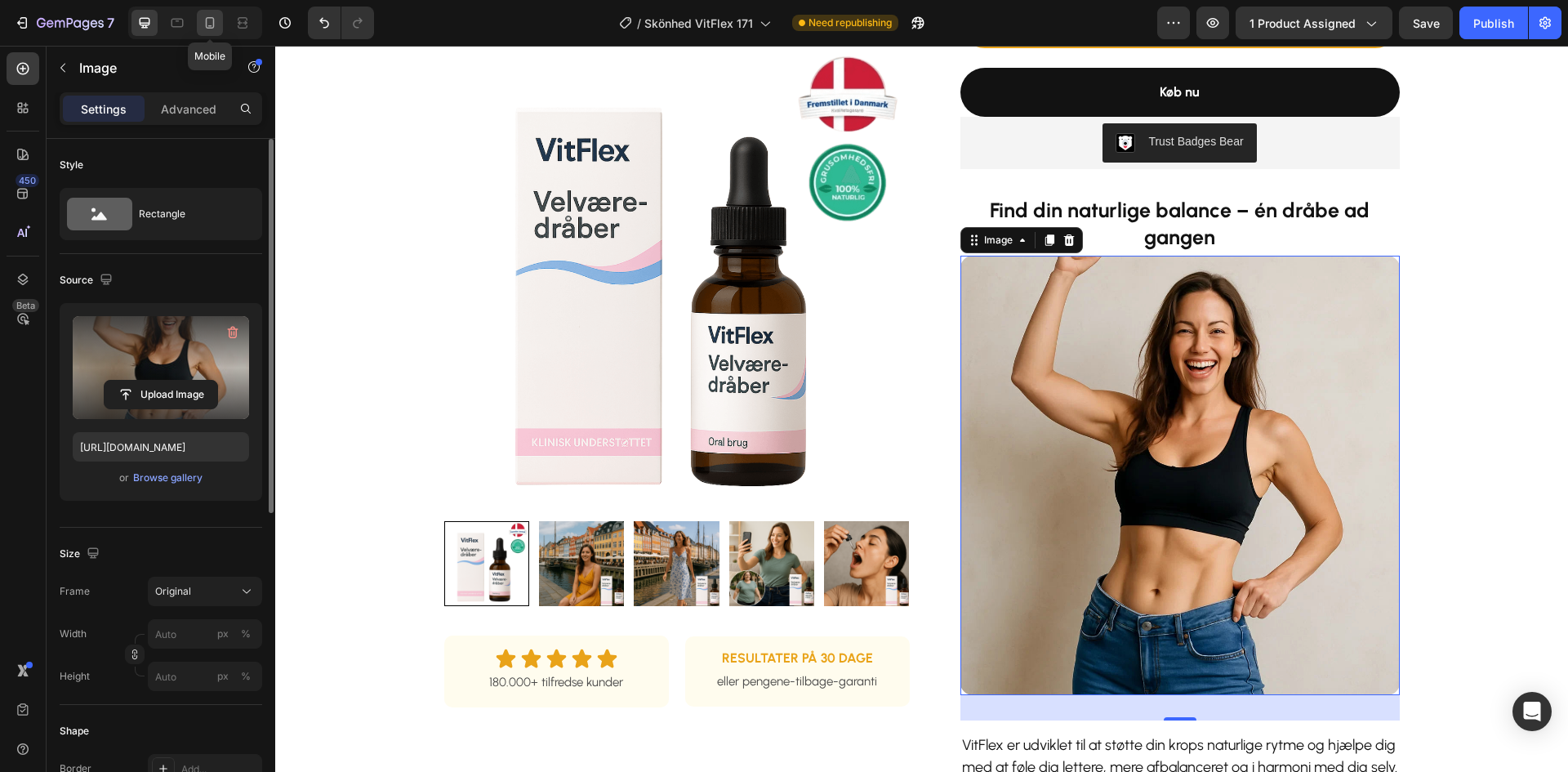
click at [214, 27] on icon at bounding box center [209, 23] width 9 height 11
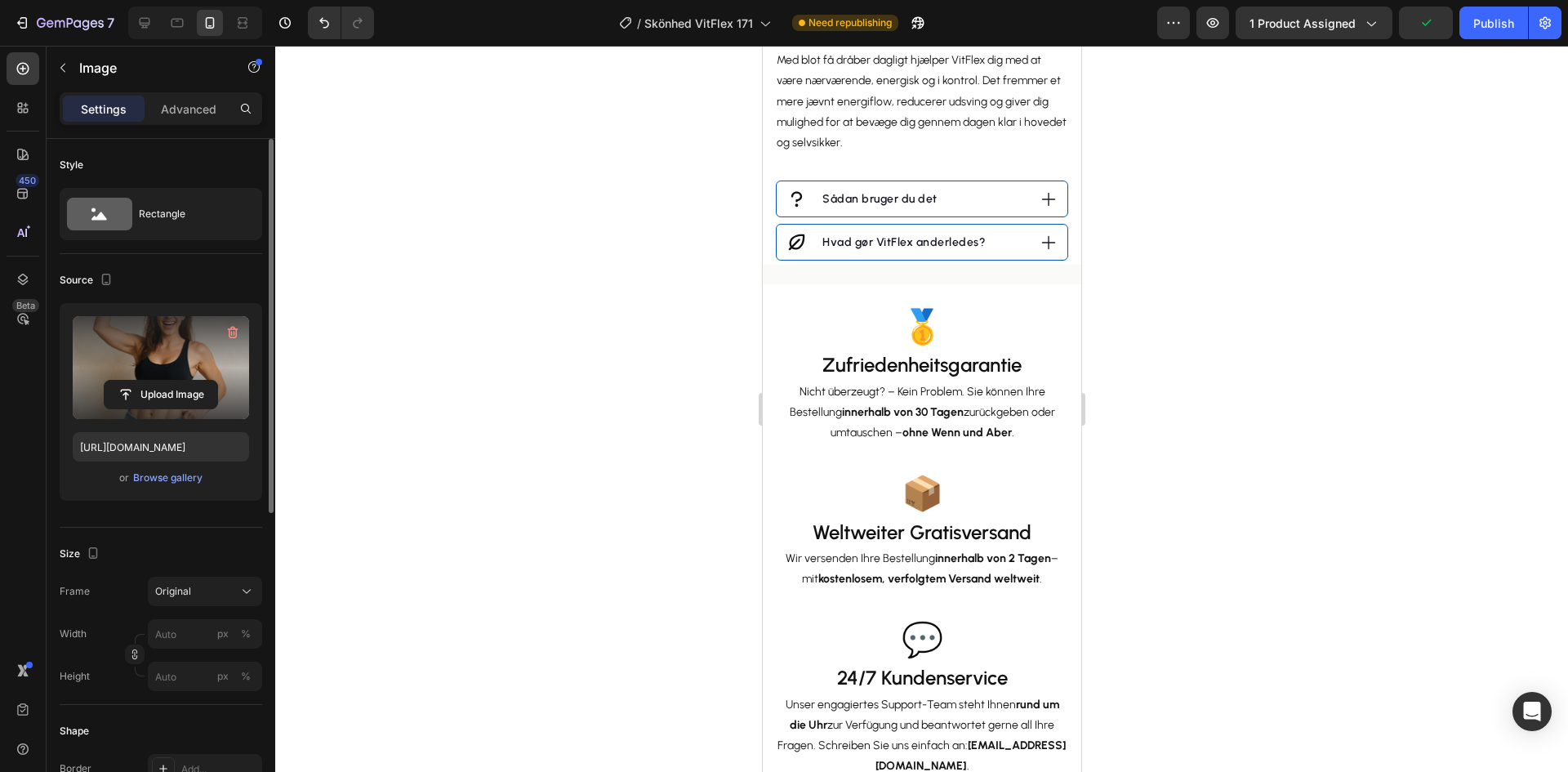
scroll to position [1915, 0]
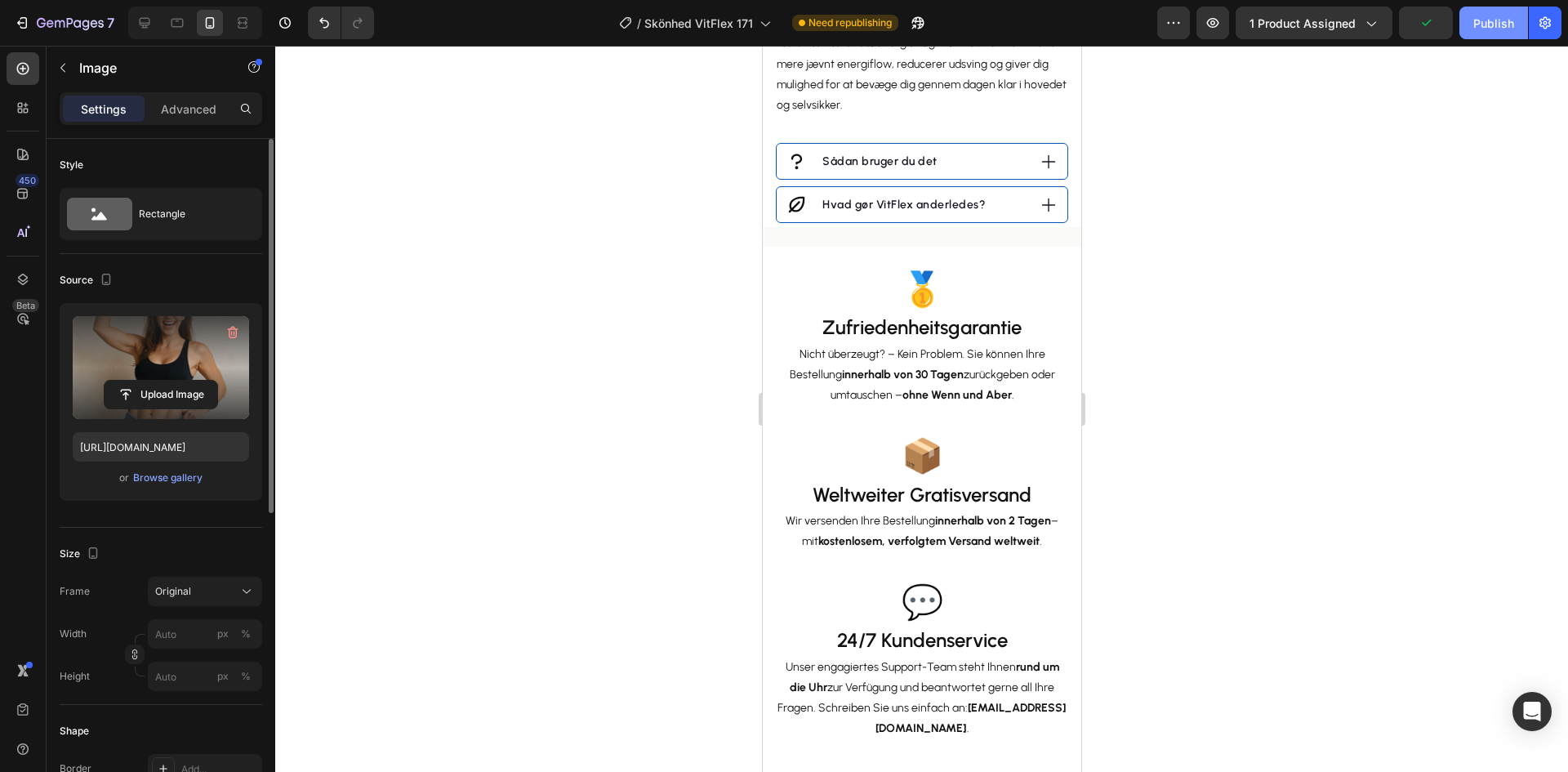
click at [1482, 20] on div "Publish" at bounding box center [1493, 23] width 41 height 17
click at [143, 26] on icon at bounding box center [145, 23] width 10 height 10
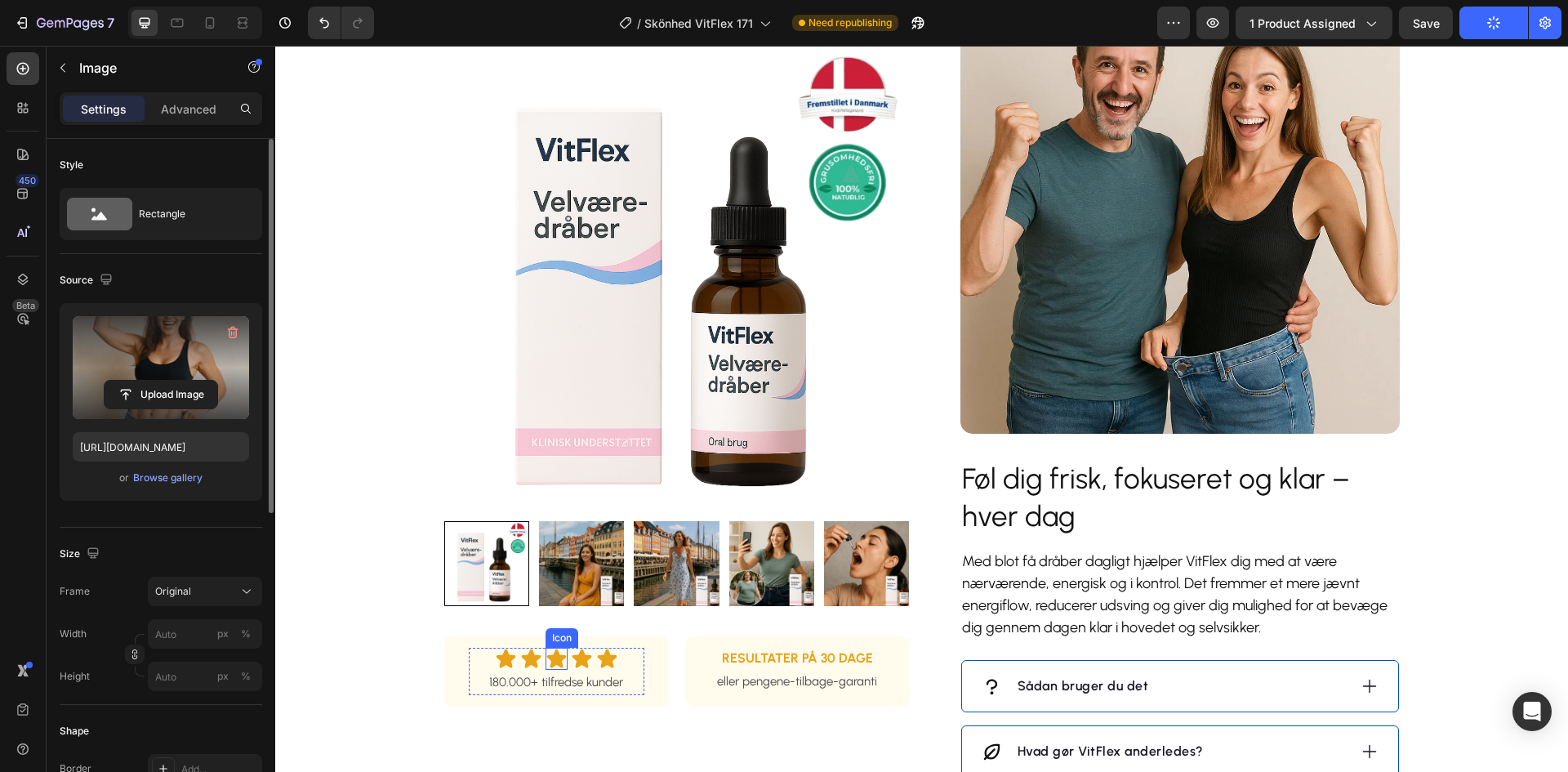
scroll to position [1194, 0]
